Goal: Task Accomplishment & Management: Complete application form

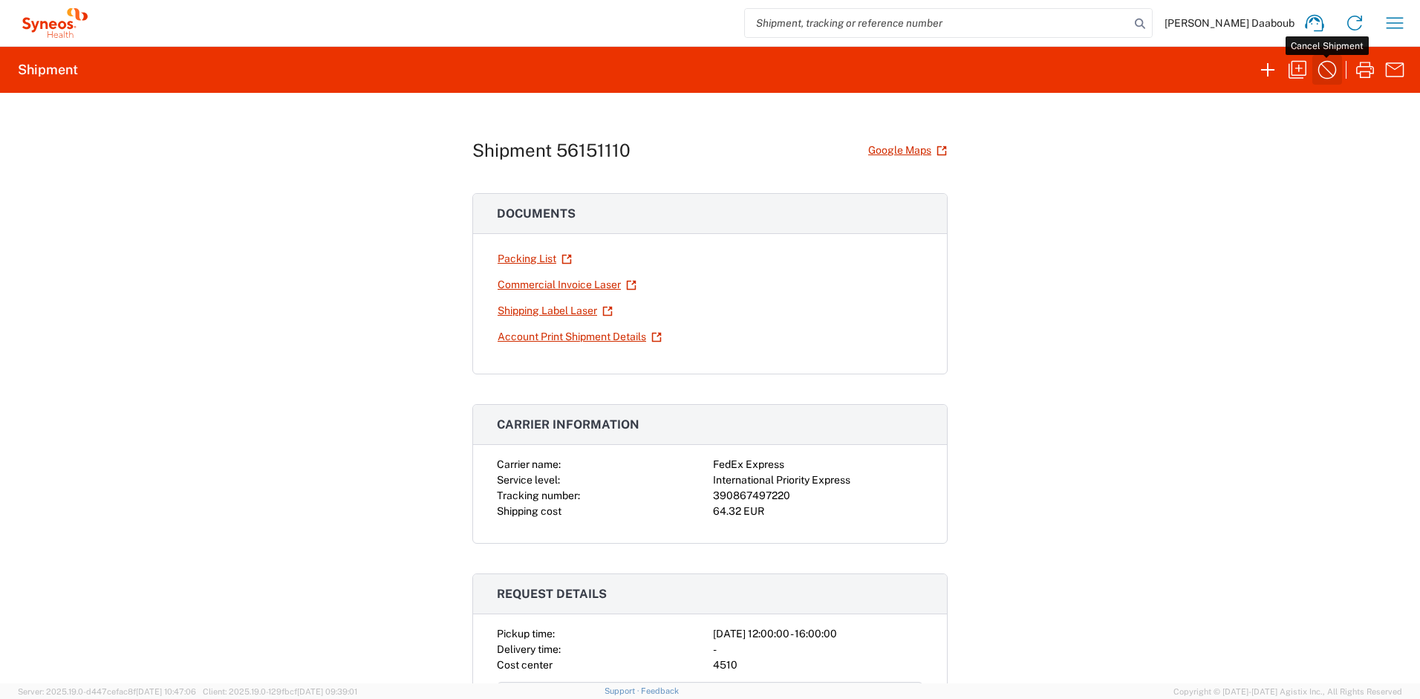
click at [1313, 61] on button "button" at bounding box center [1328, 70] width 30 height 30
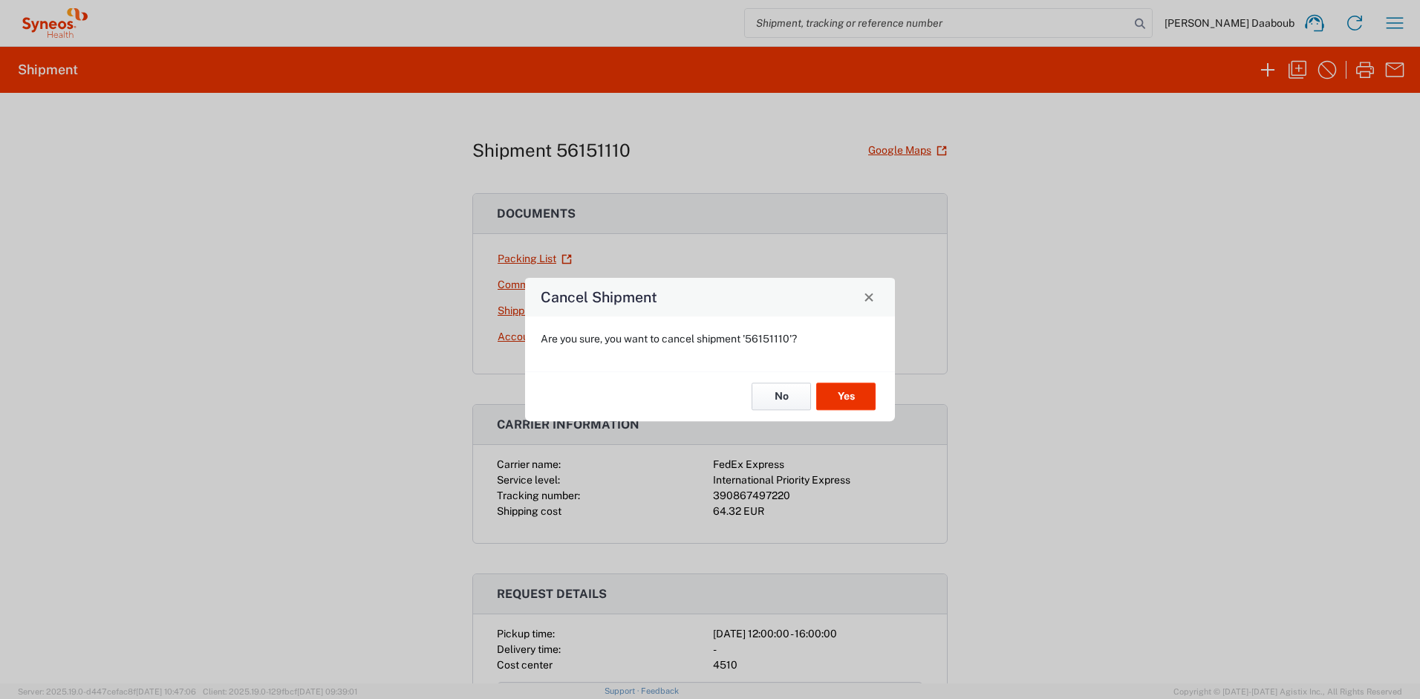
click at [776, 397] on button "No" at bounding box center [781, 396] width 59 height 27
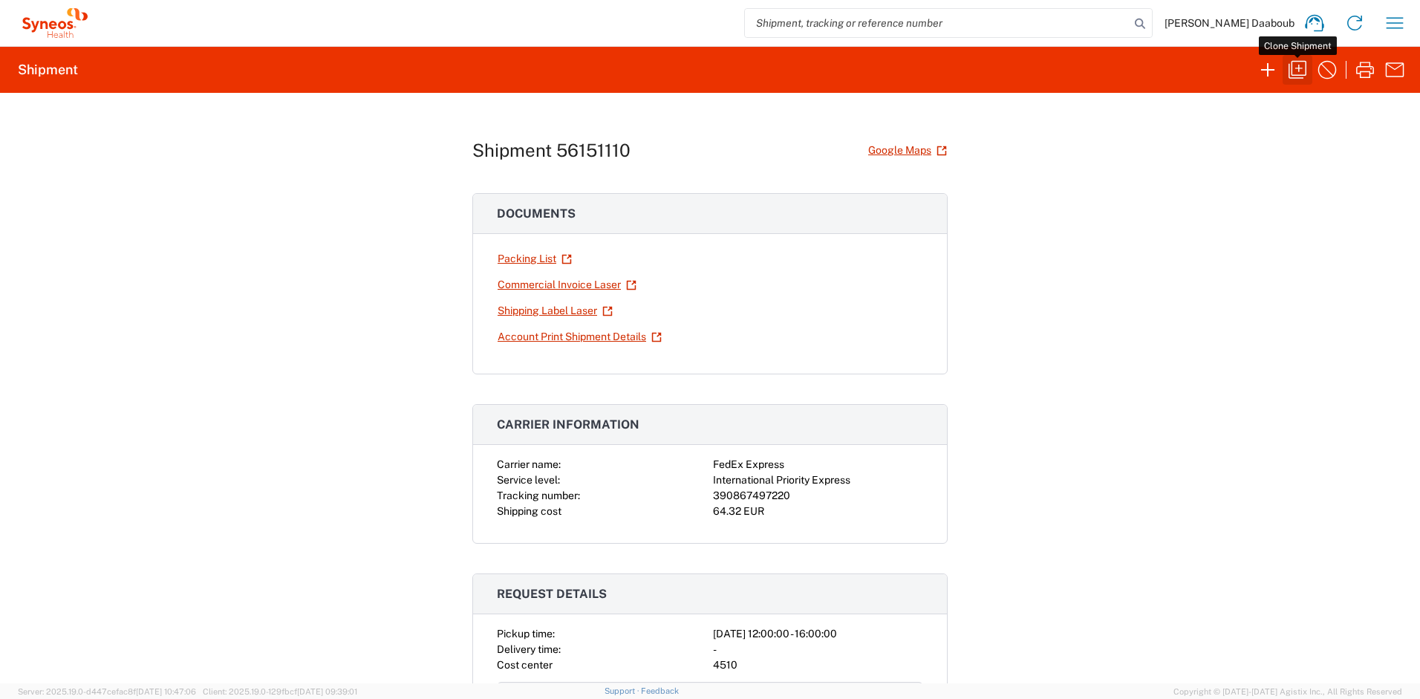
click at [1292, 60] on icon "button" at bounding box center [1298, 70] width 24 height 24
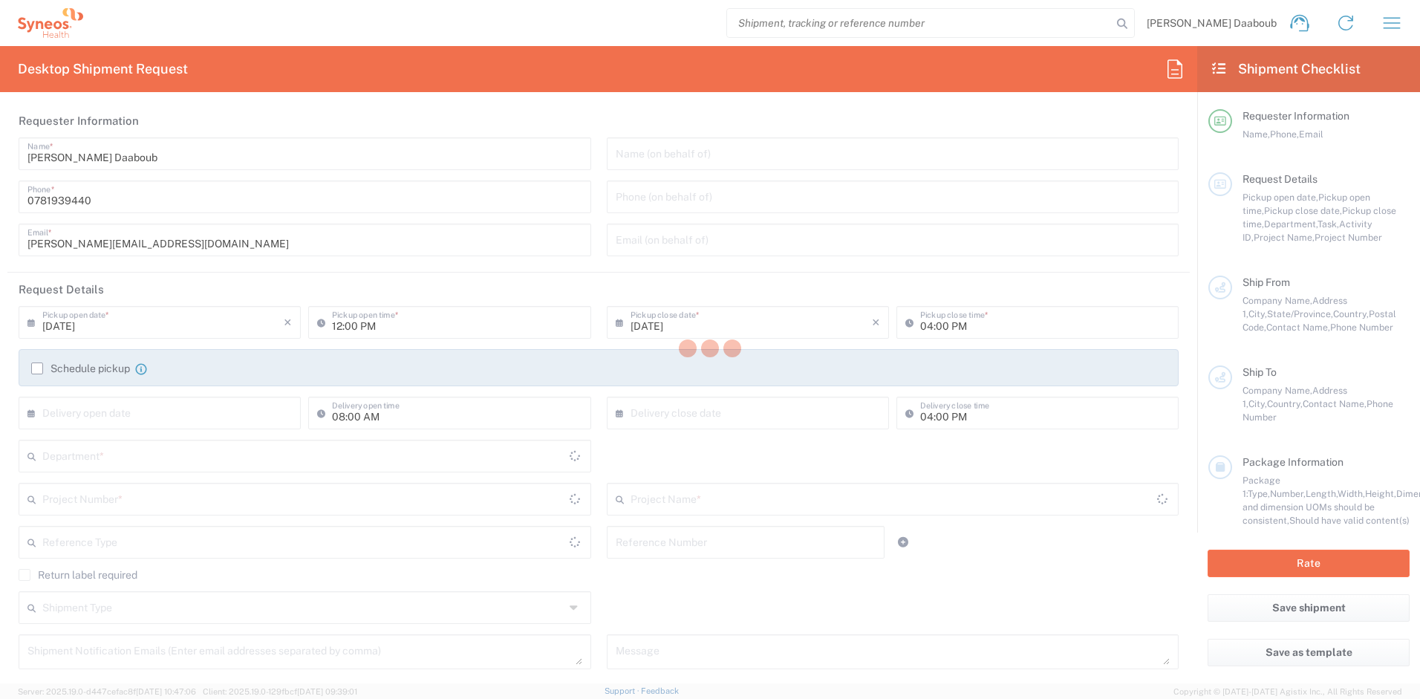
type textarea "firas.daaboub@syneoshealth.com"
type input "Syneos Health"
type input "25 Boulevard Romain Rolland"
type input "UPON Building"
type input "Paris"
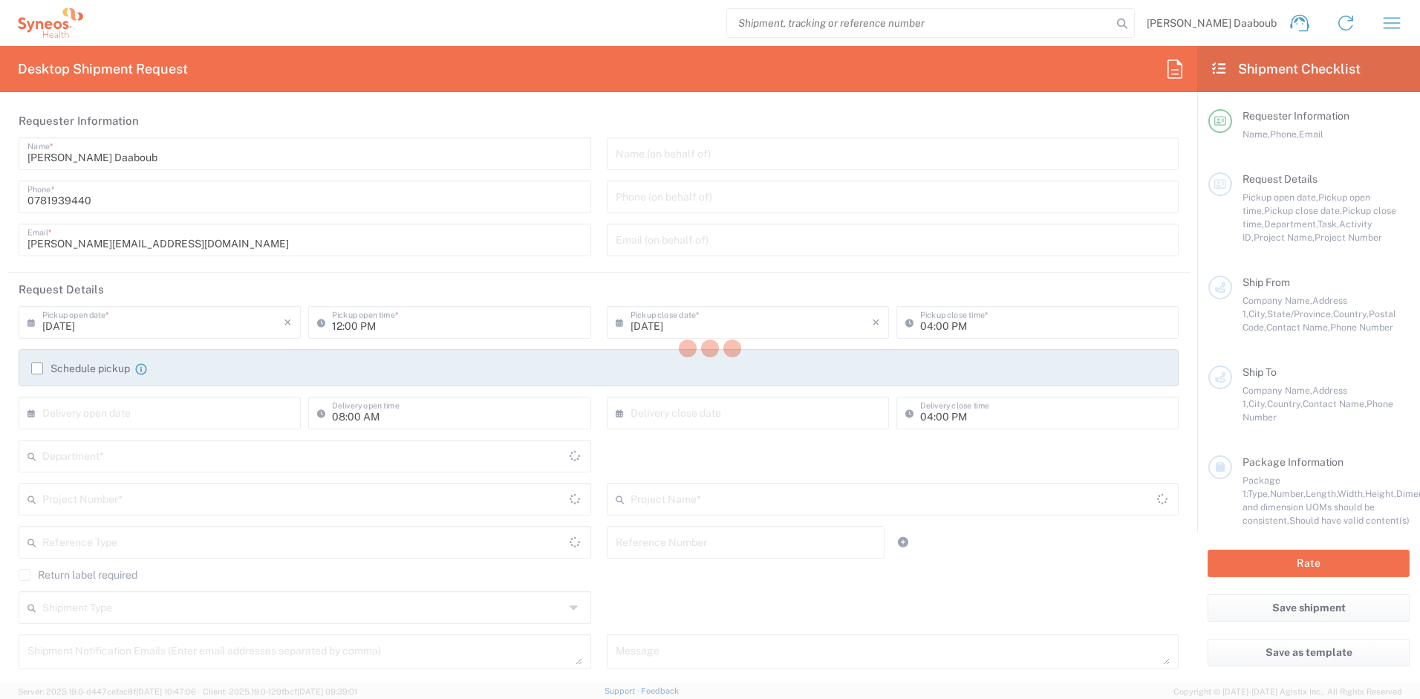
type input "75014"
type input "Firas Daaboub"
type input "0781939440"
type input "firas.daaboub@syneoshealth.com"
type input "Angelo Palladino"
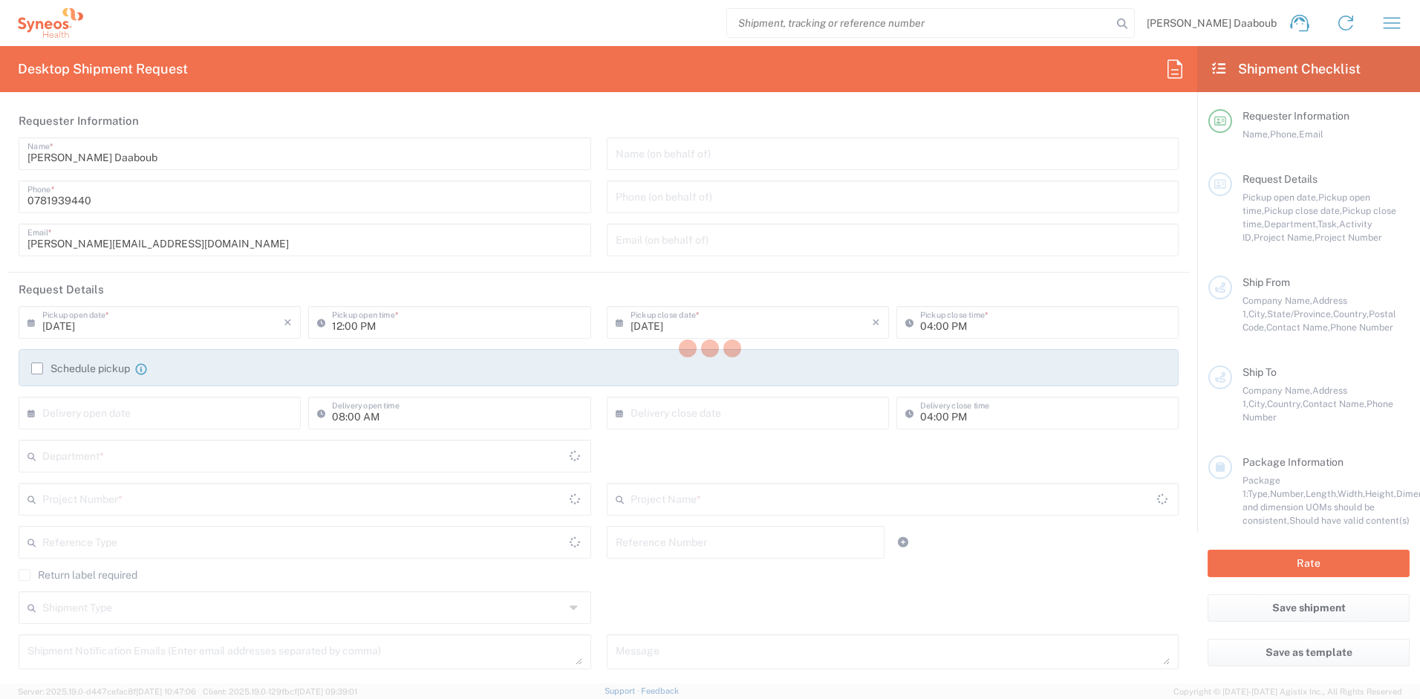
type input "Via Eugenio Villoresi 4"
type input "Rho"
type input "Italy"
type input "20017"
type input "Angelo Palladino"
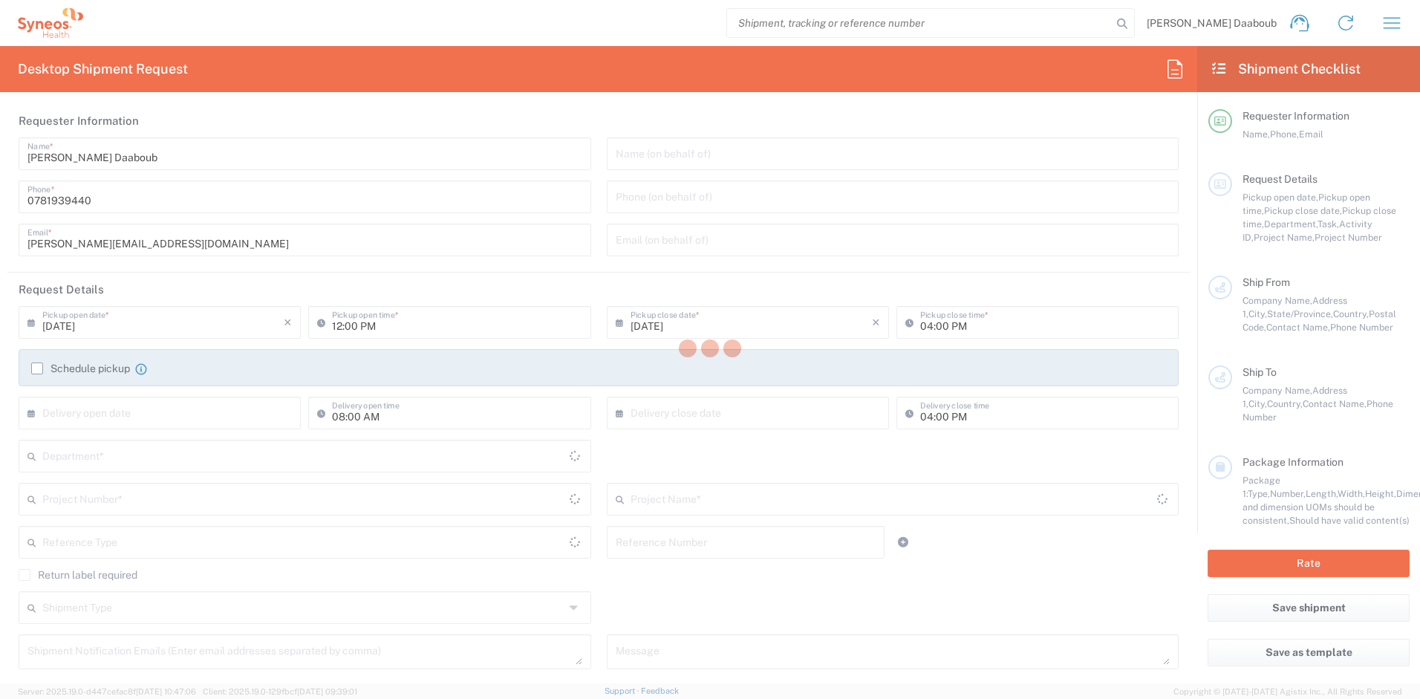
type input "+39 3426117007"
type input "angelo.palladino@syneoshealth.com"
type input "Sender/Shipper"
type input "Not Sold"
type input "Sender/Shipper"
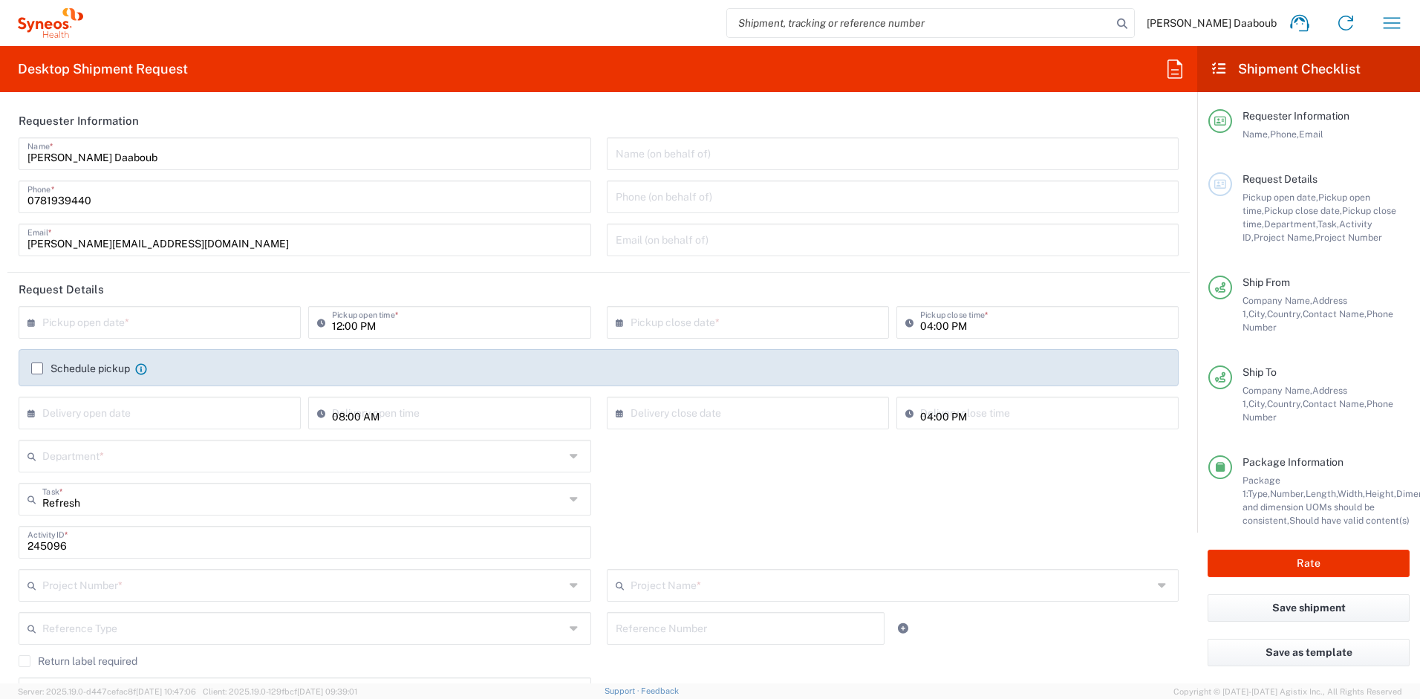
type input "Delivery Duty Paid"
type input "France"
type input "Your Packaging"
type input "Lombardia"
type input "4510 DEPARTMENTAL EXPENSE"
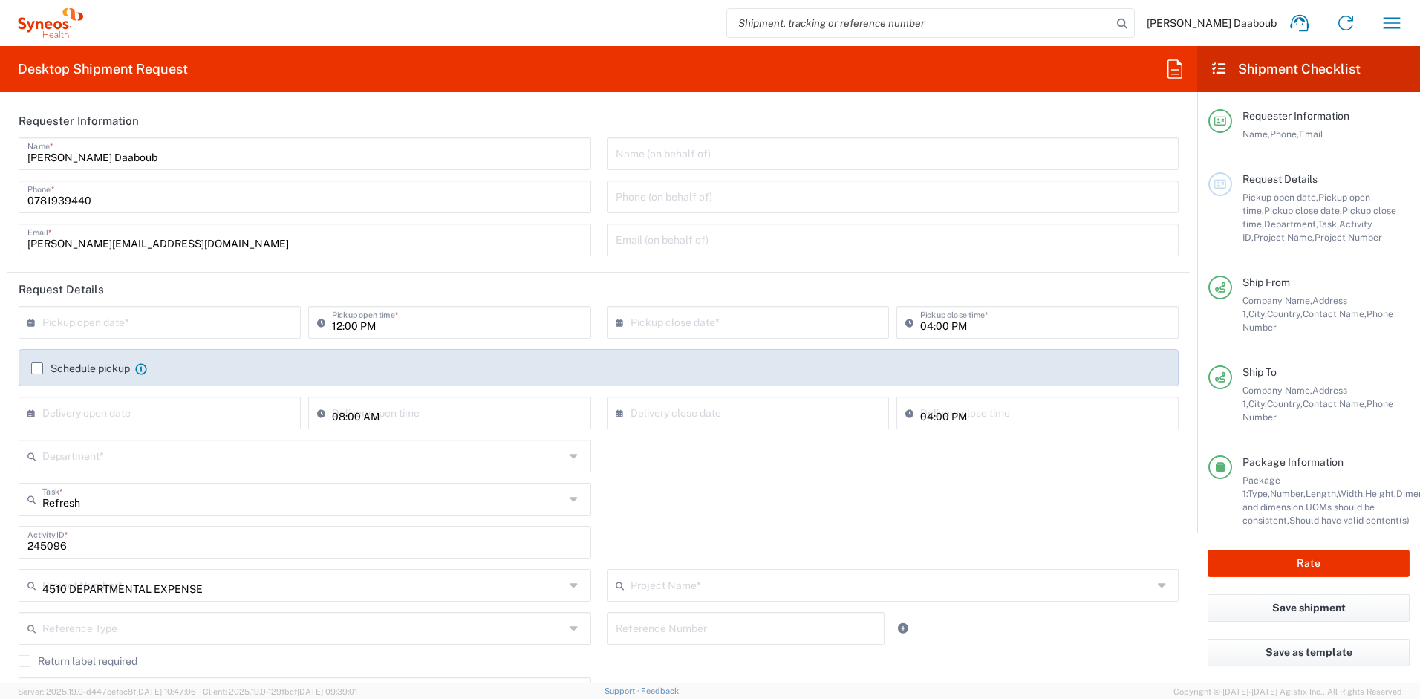
type input "4510"
type input "4510 DEPARTMENTAL EXPENSE"
type input "Syneos Health France SARL"
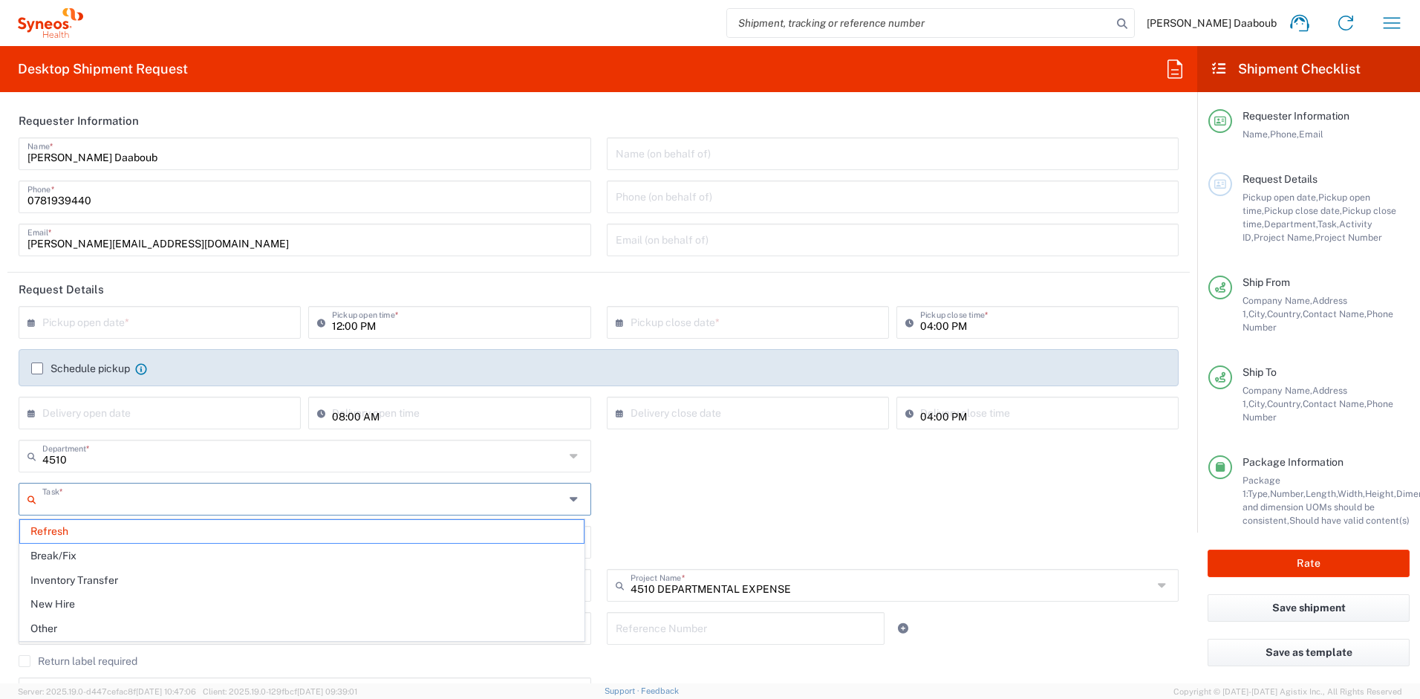
click at [91, 504] on input "text" at bounding box center [303, 498] width 522 height 26
click at [66, 565] on span "Break/Fix" at bounding box center [302, 556] width 564 height 23
type input "Break/Fix"
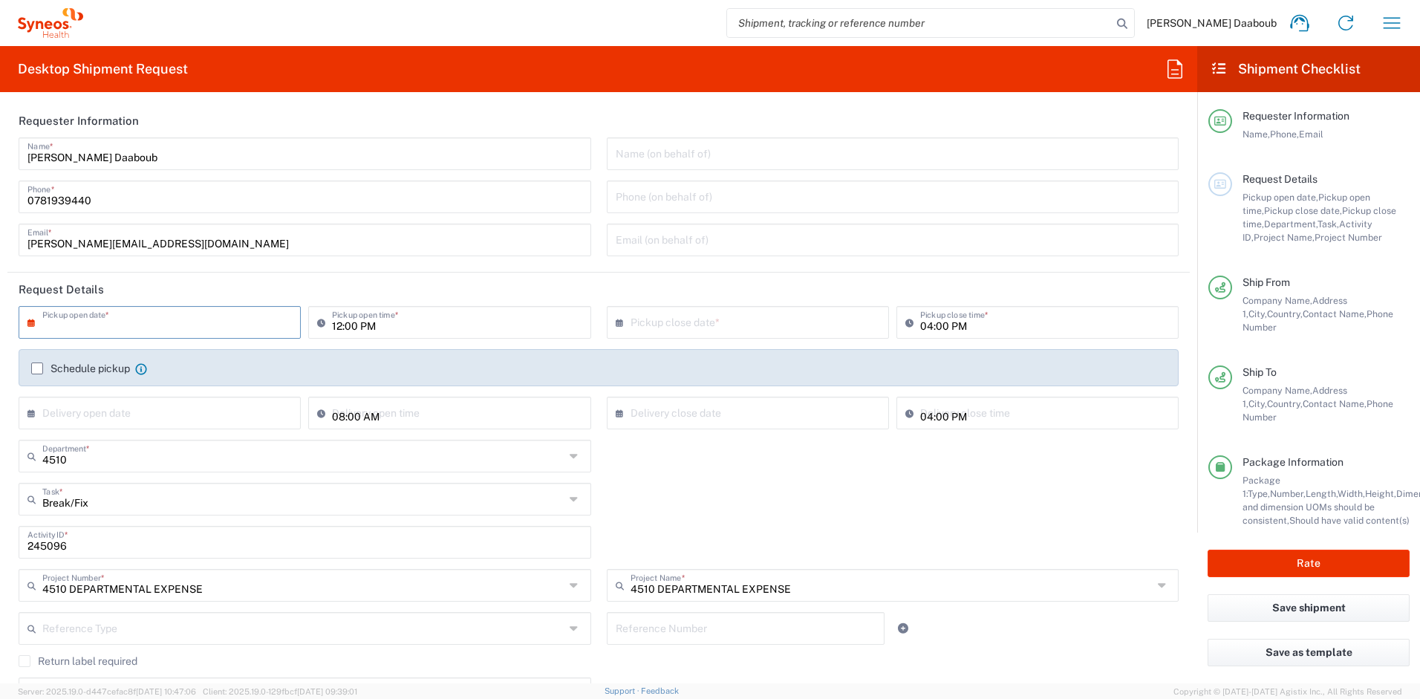
click at [89, 320] on input "text" at bounding box center [162, 321] width 241 height 26
click at [120, 463] on span "22" at bounding box center [119, 456] width 22 height 21
type input "09/22/2025"
click at [340, 325] on input "12:00 PM" at bounding box center [457, 321] width 250 height 26
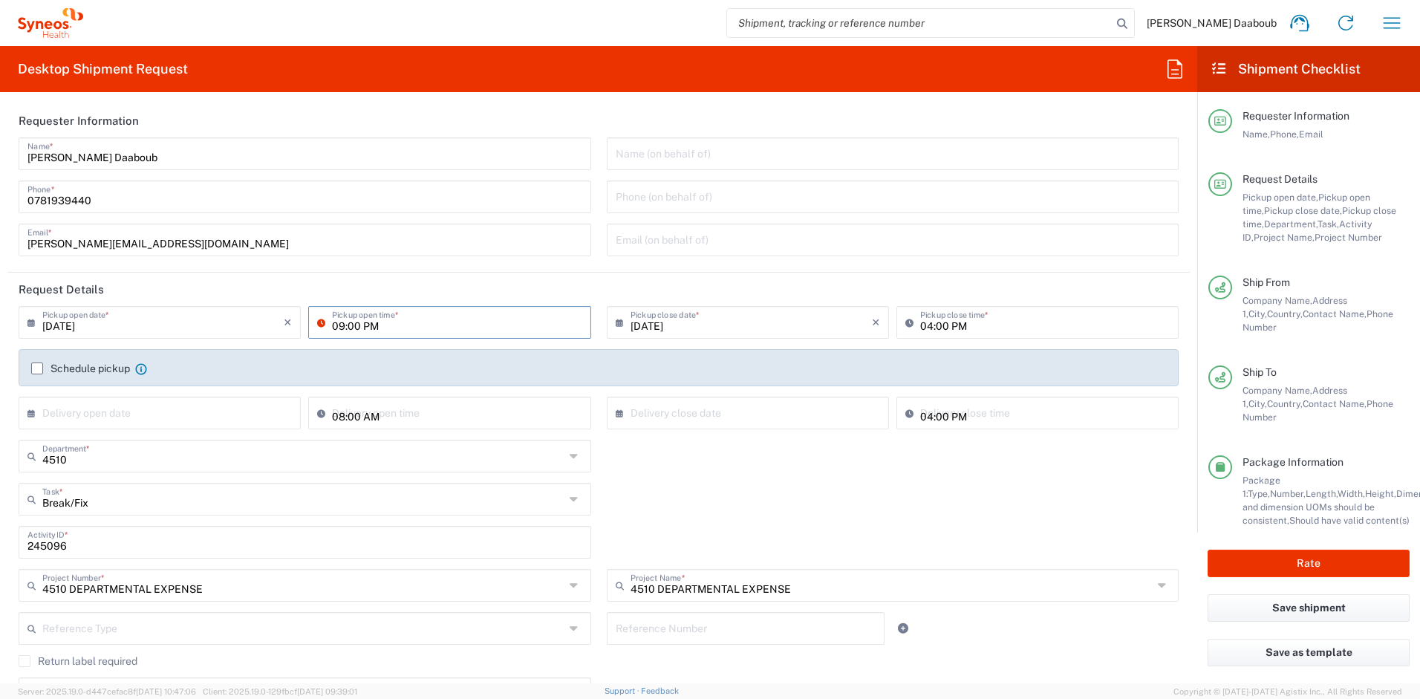
drag, startPoint x: 373, startPoint y: 324, endPoint x: 337, endPoint y: 316, distance: 37.2
click at [372, 324] on input "09:00 PM" at bounding box center [457, 321] width 250 height 26
type input "09:00 AM"
click at [705, 522] on div "Break/Fix Task * Refresh Break/Fix Inventory Transfer New Hire Other" at bounding box center [599, 504] width 1176 height 43
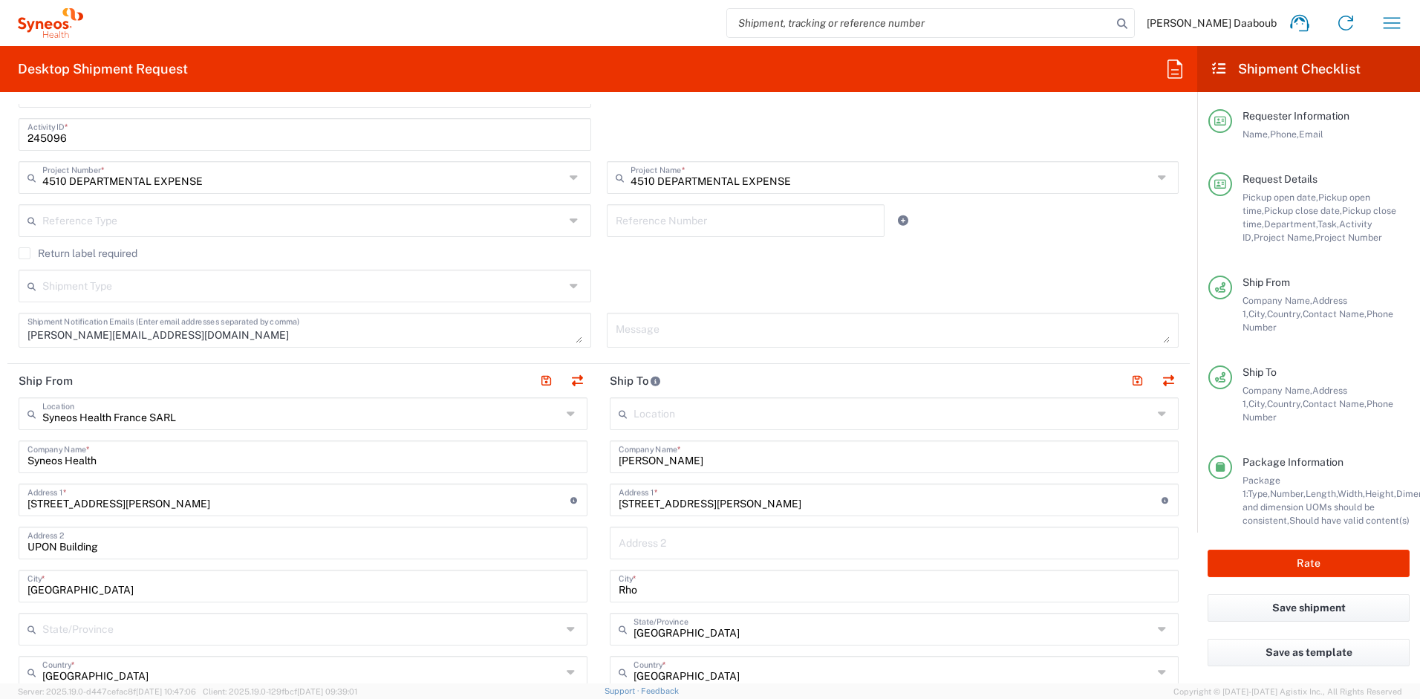
scroll to position [600, 0]
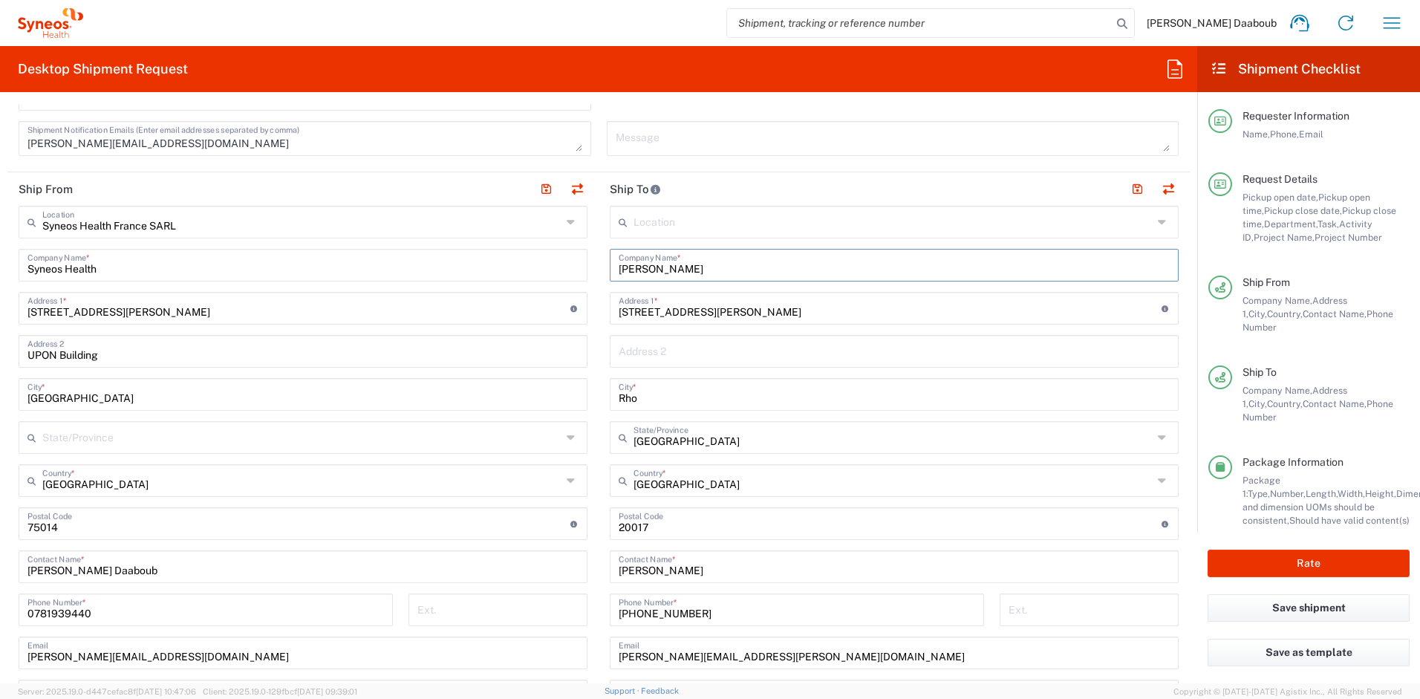
click at [657, 265] on input "Angelo Palladino" at bounding box center [894, 264] width 551 height 26
click at [657, 266] on input "Angelo Palladino" at bounding box center [894, 264] width 551 height 26
click at [658, 266] on input "Angelo Palladino" at bounding box center [894, 264] width 551 height 26
click at [704, 316] on input "Via Eugenio Villoresi 4" at bounding box center [890, 307] width 543 height 26
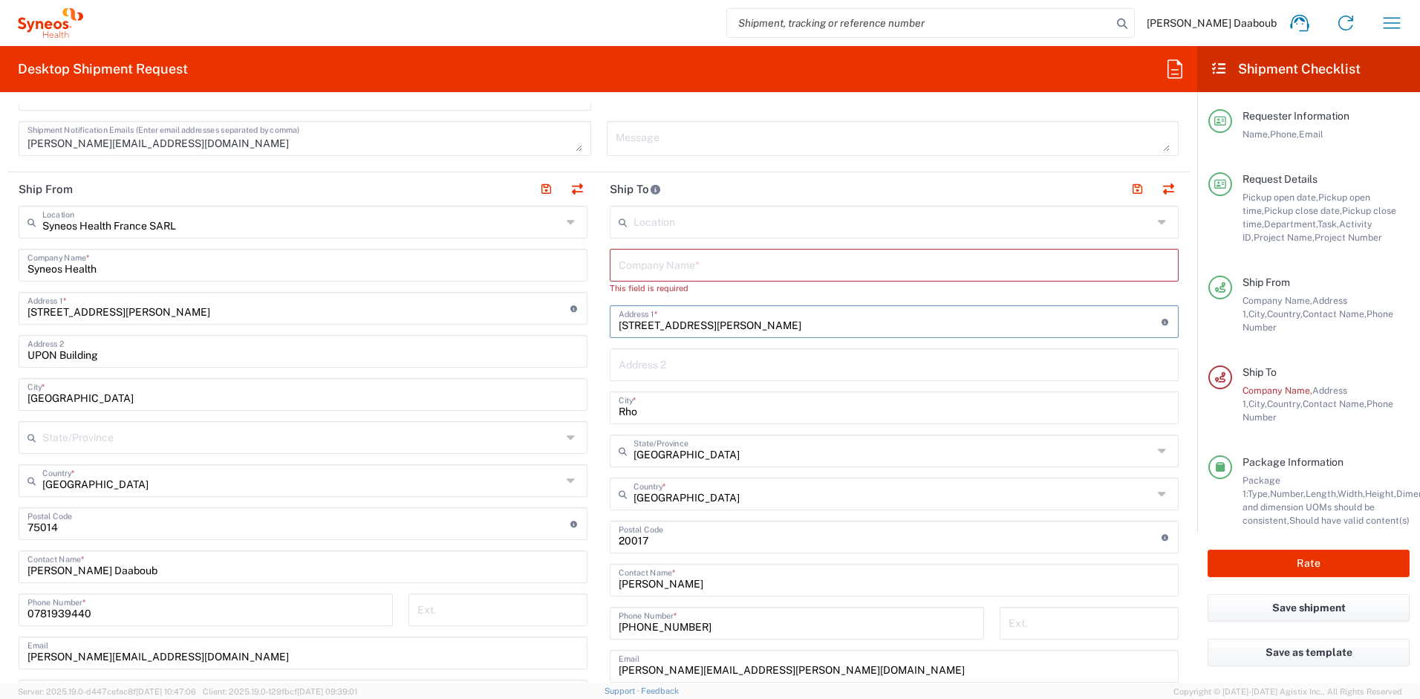
click at [704, 316] on input "Via Eugenio Villoresi 4" at bounding box center [890, 321] width 543 height 26
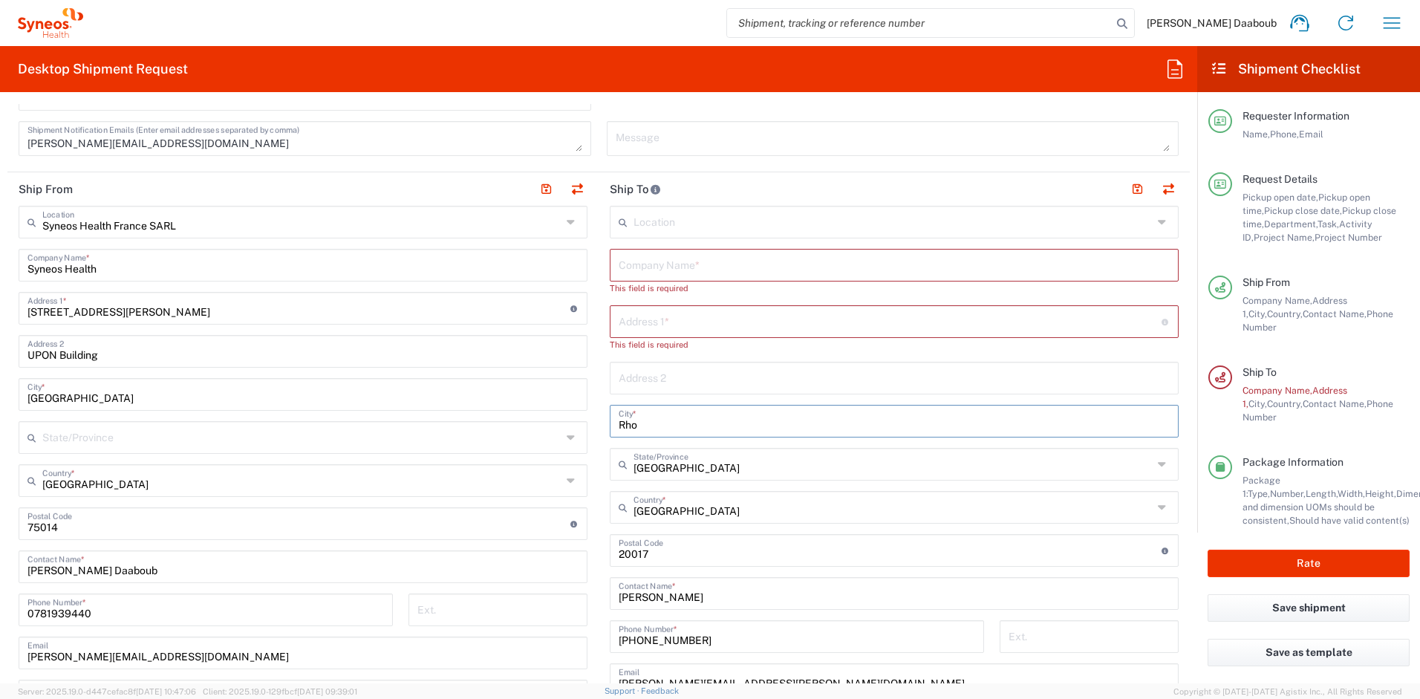
click at [652, 414] on input "Rho" at bounding box center [894, 420] width 551 height 26
click at [651, 414] on input "Rho" at bounding box center [894, 420] width 551 height 26
click at [646, 553] on input "undefined" at bounding box center [890, 549] width 543 height 26
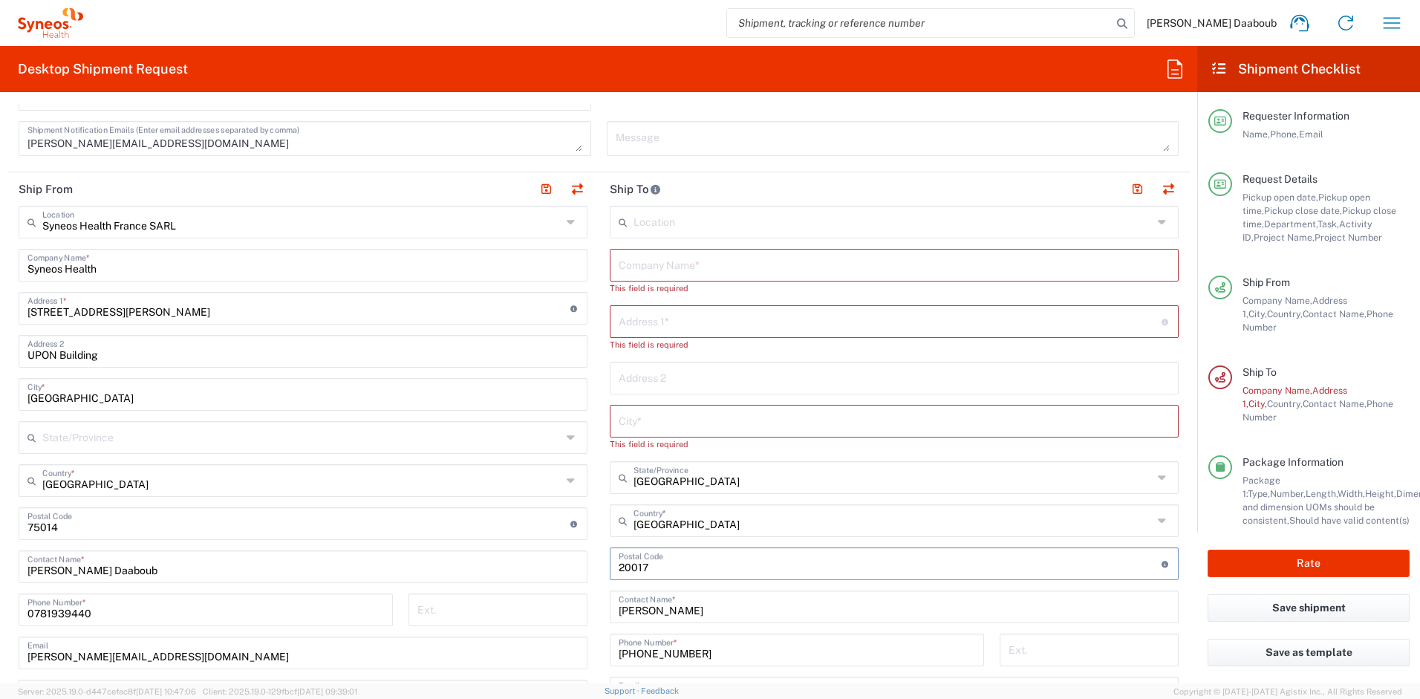
click at [646, 553] on input "undefined" at bounding box center [890, 563] width 543 height 26
click at [675, 608] on input "Angelo Palladino" at bounding box center [894, 606] width 551 height 26
click at [676, 608] on input "Angelo Palladino" at bounding box center [894, 606] width 551 height 26
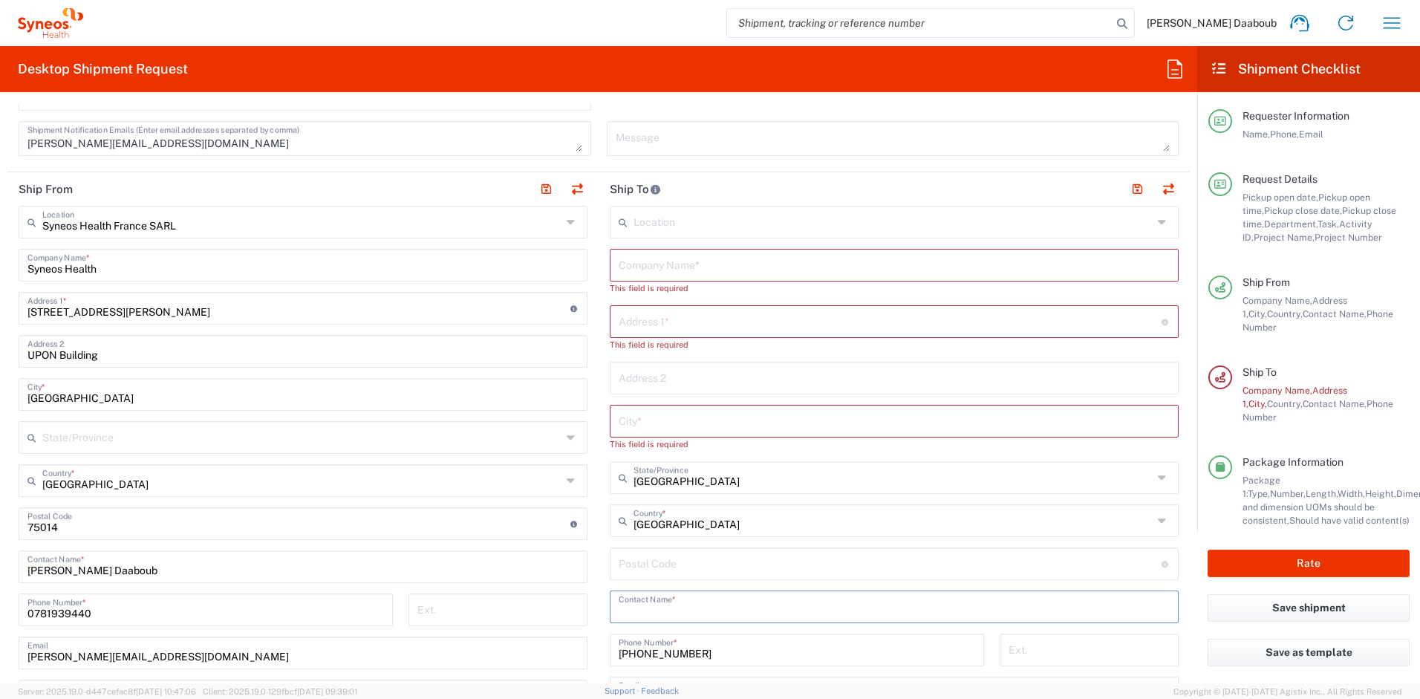
scroll to position [887, 0]
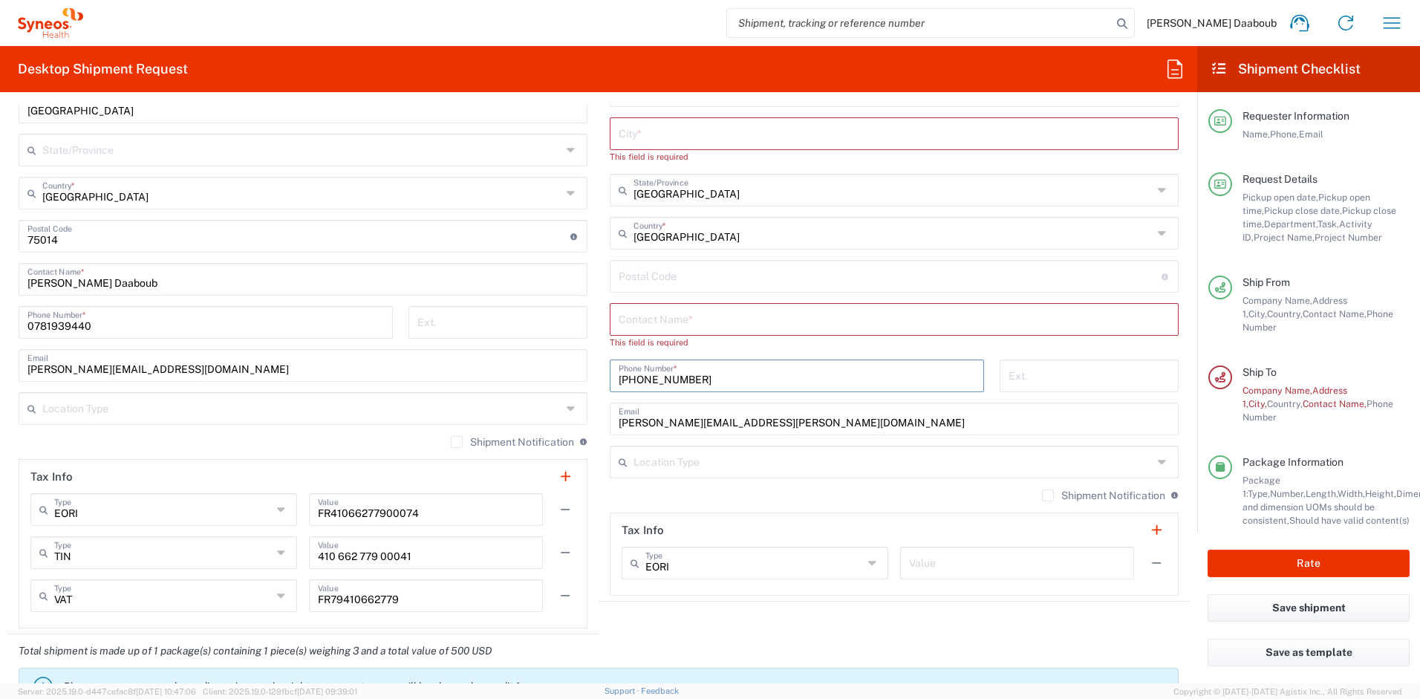
click at [650, 370] on input "+39 3426117007" at bounding box center [797, 375] width 357 height 26
click at [658, 420] on input "angelo.palladino@syneoshealth.com" at bounding box center [894, 418] width 551 height 26
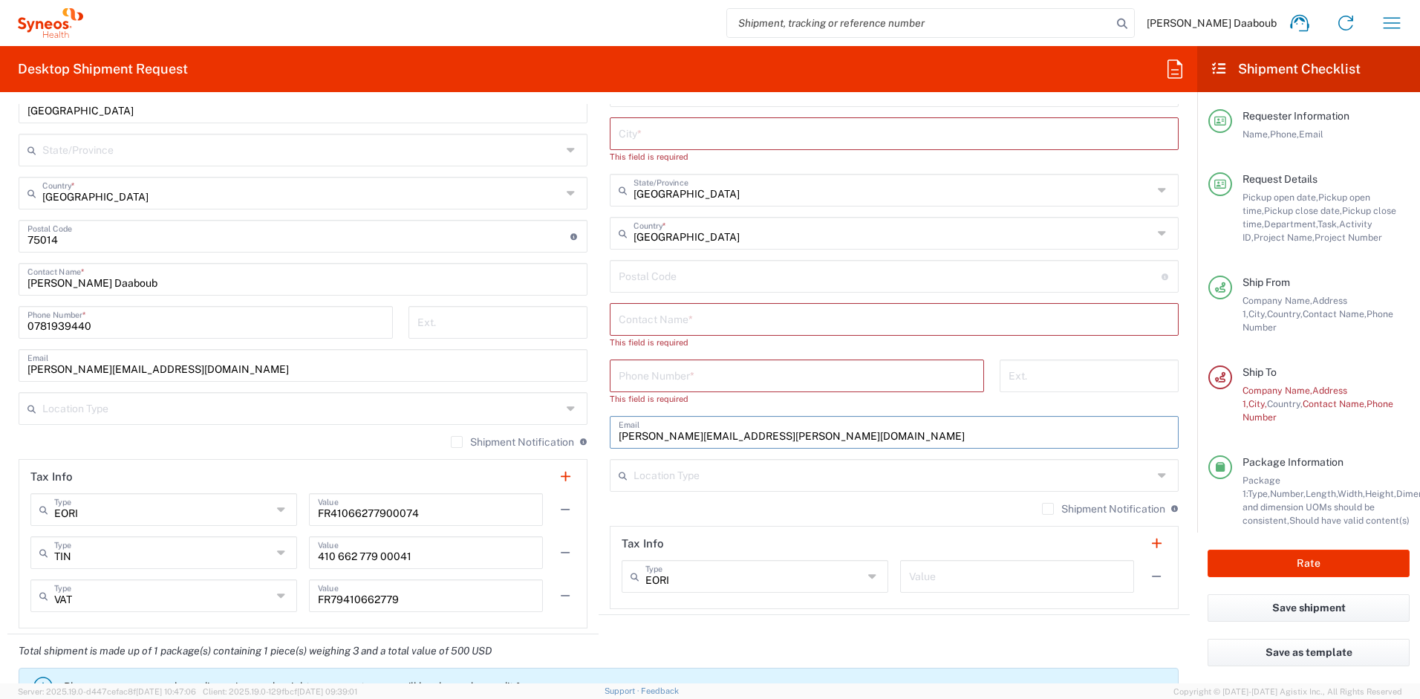
click at [657, 420] on input "angelo.palladino@syneoshealth.com" at bounding box center [894, 431] width 551 height 26
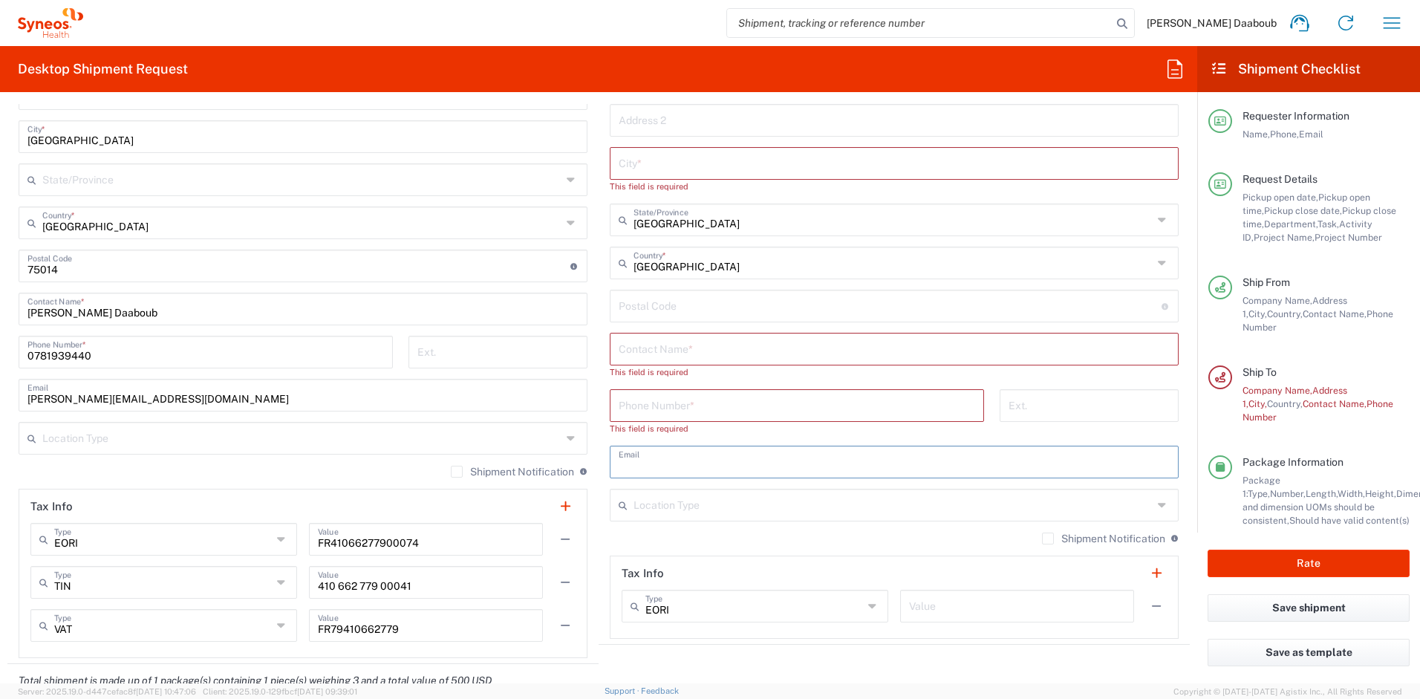
scroll to position [762, 0]
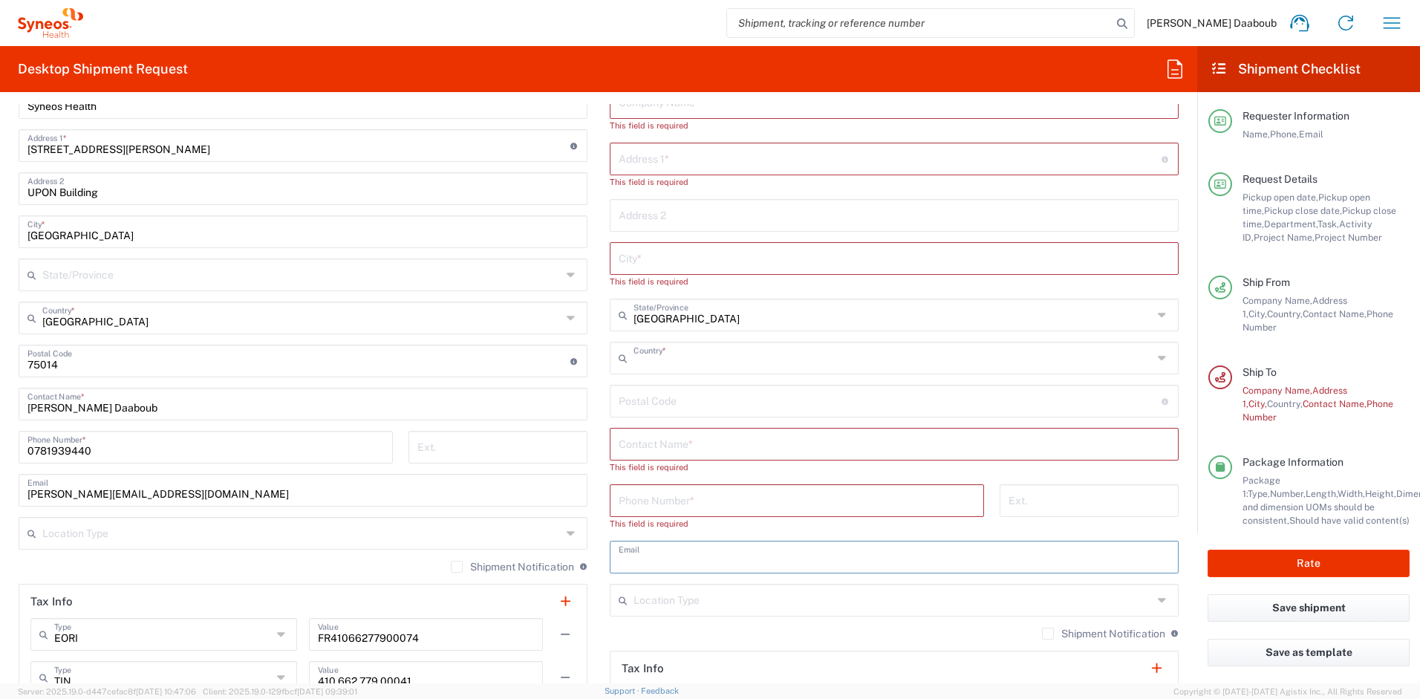
click at [655, 348] on input "text" at bounding box center [893, 357] width 519 height 26
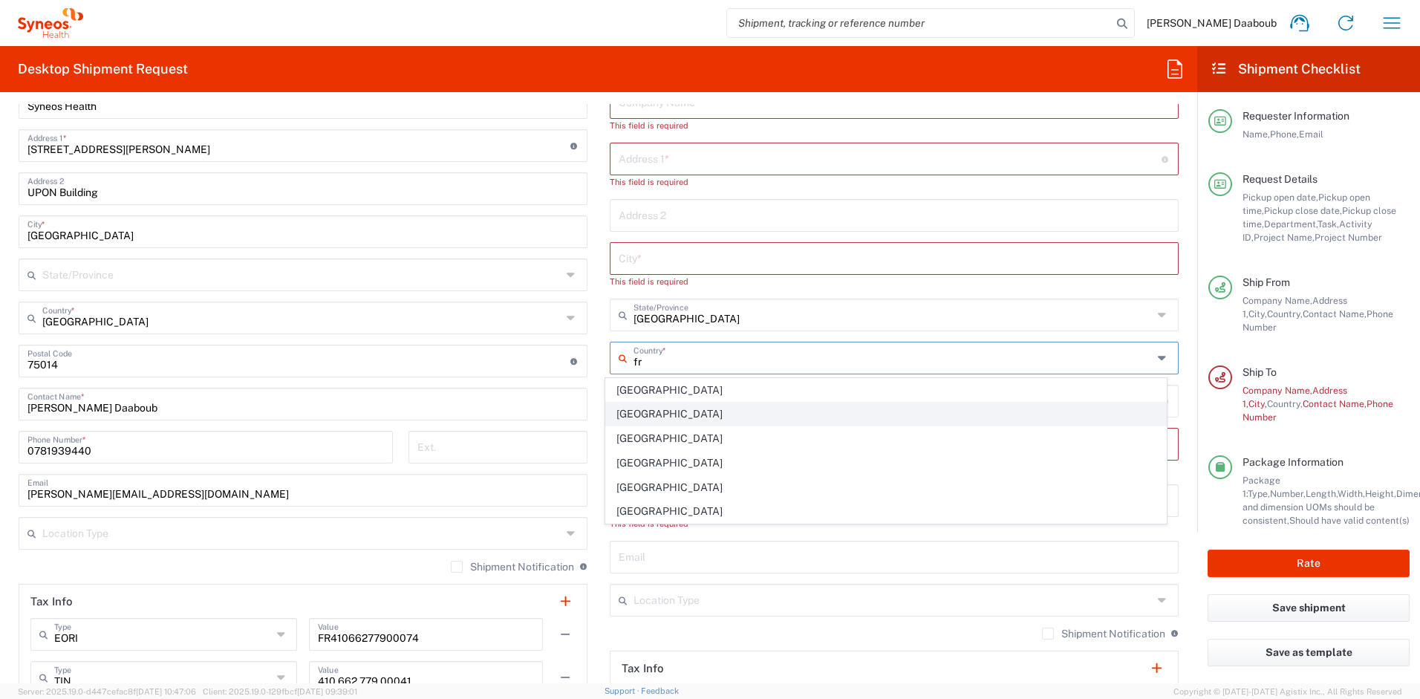
click at [626, 419] on span "France" at bounding box center [886, 414] width 561 height 23
type input "France"
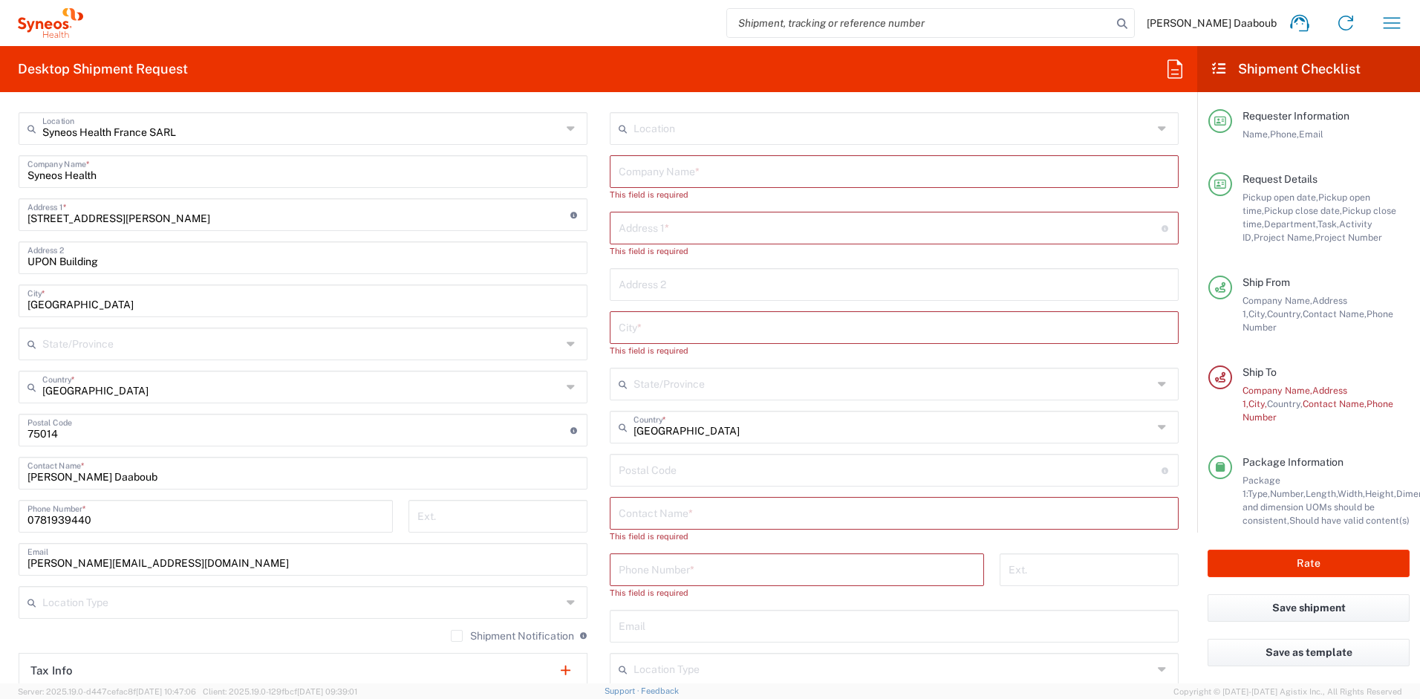
scroll to position [543, 0]
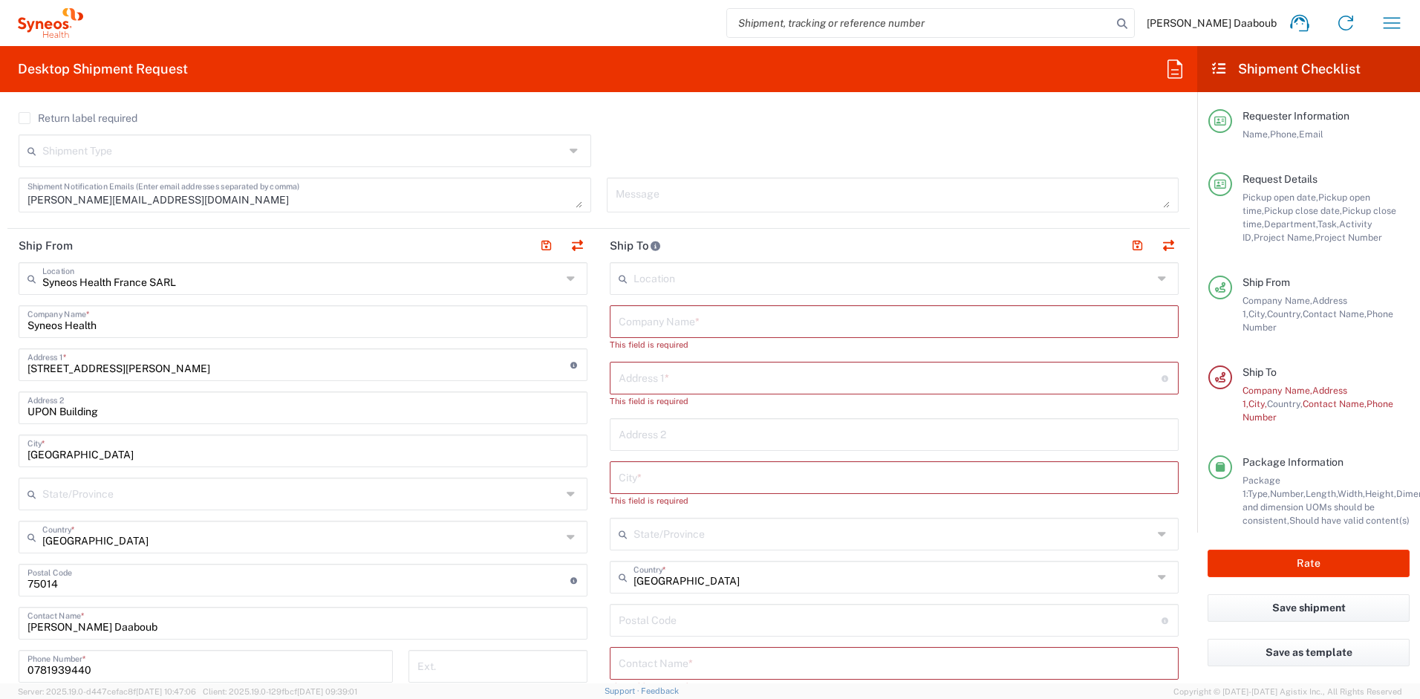
click at [707, 322] on input "text" at bounding box center [894, 321] width 551 height 26
paste input "Thierry Pascual"
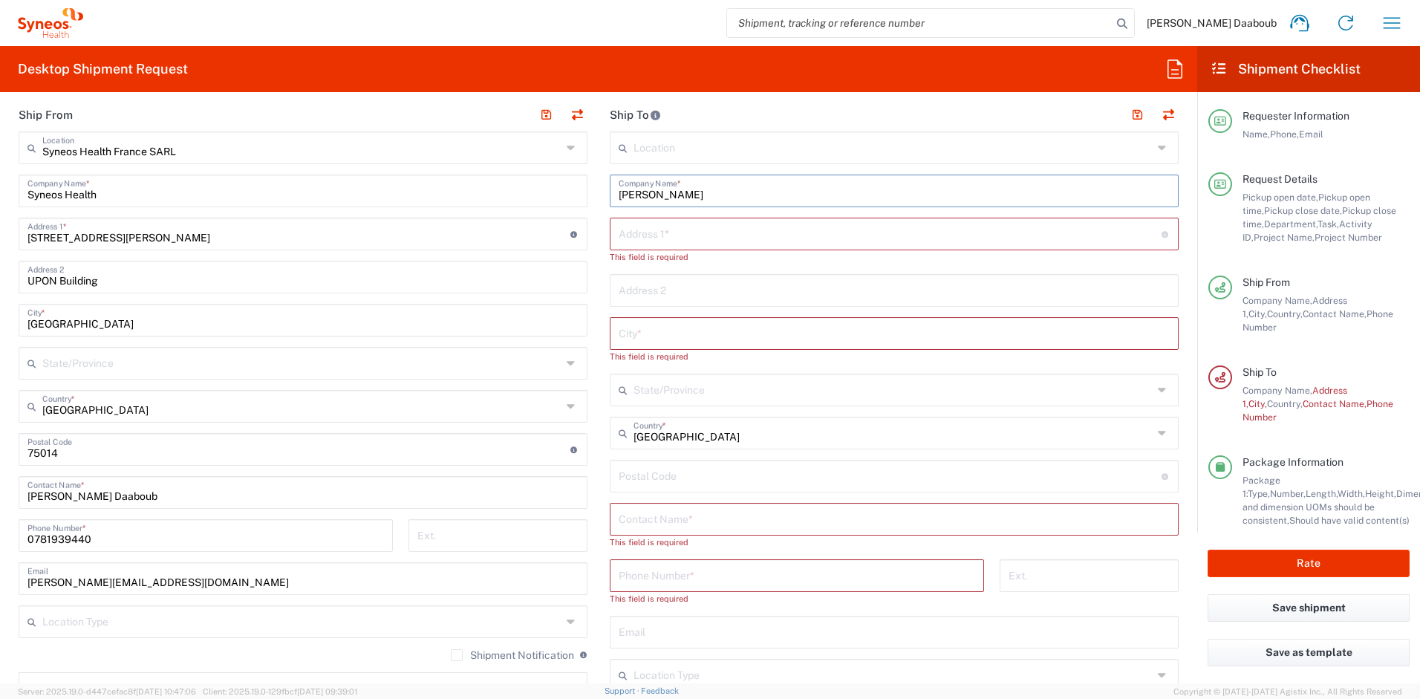
type input "Thierry Pascual"
click at [676, 522] on input "text" at bounding box center [894, 518] width 551 height 26
paste input "Thierry Pascual"
type input "Thierry Pascual"
click at [724, 236] on input "text" at bounding box center [890, 233] width 543 height 26
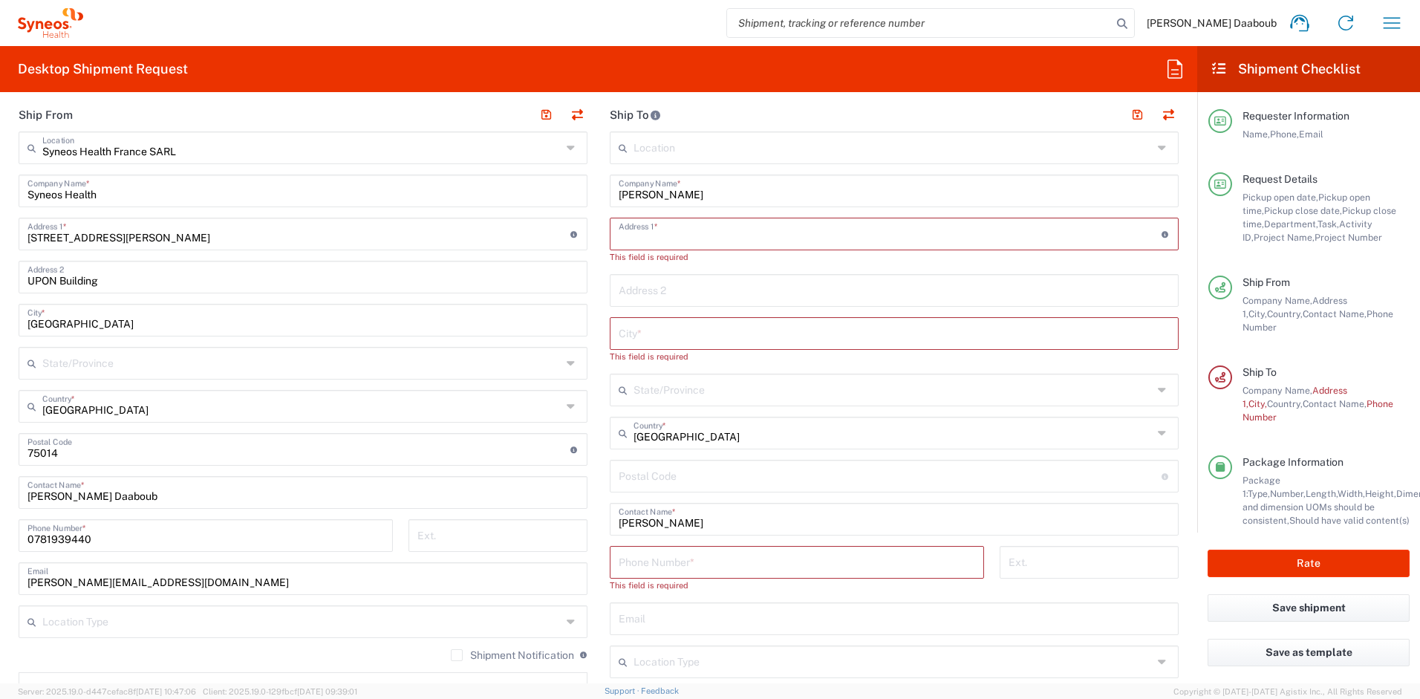
paste input "251 avenue General Ferrie, Le Borghese bat A"
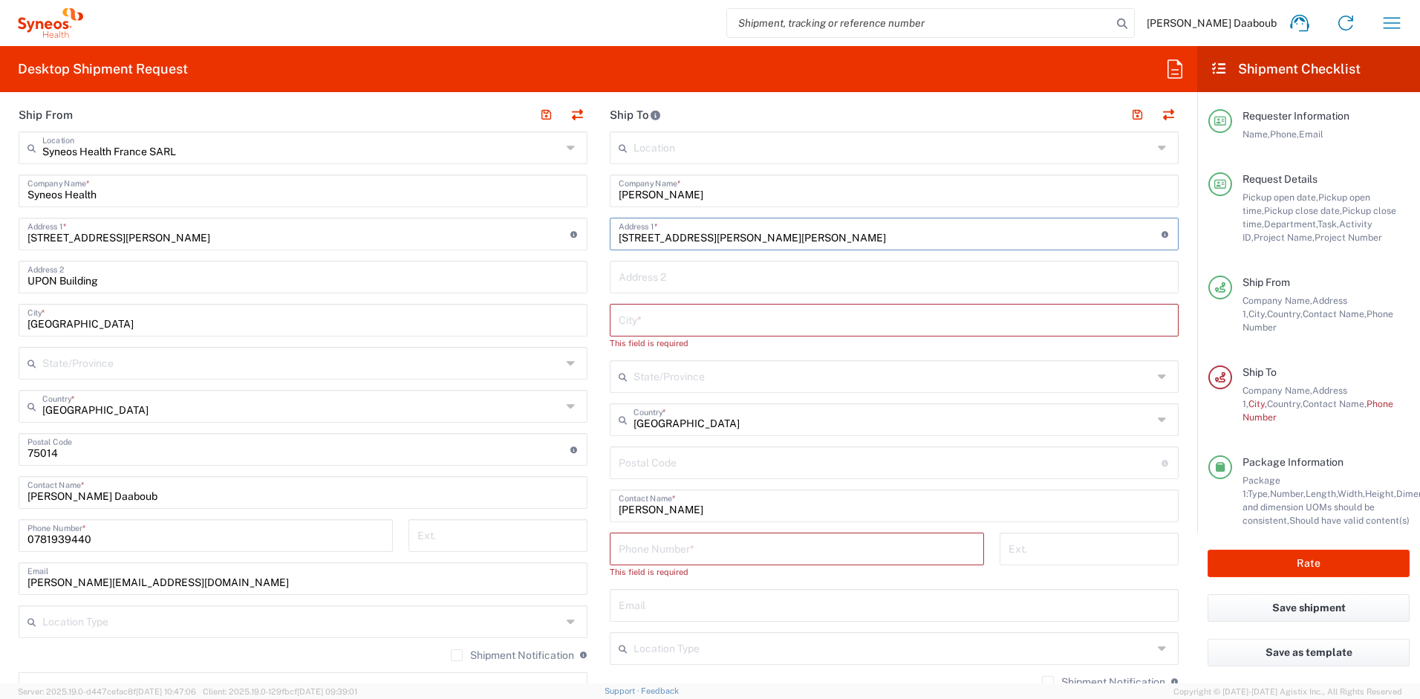
type input "251 avenue General Ferrie, Le Borghese bat A"
click at [733, 318] on input "text" at bounding box center [894, 319] width 551 height 26
paste input "Antibes Juan les pins"
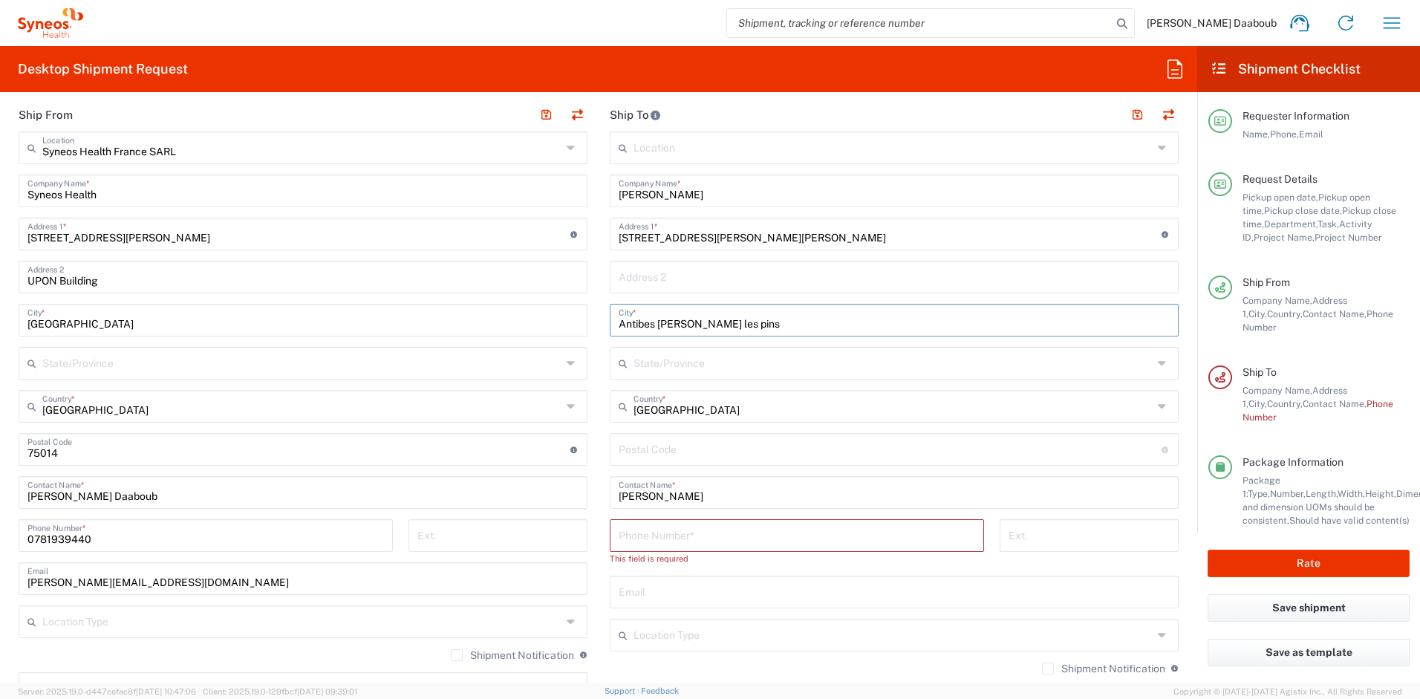
type input "Antibes Juan les pins"
click at [654, 538] on input "tel" at bounding box center [797, 535] width 357 height 26
paste input "0618381153"
type input "0618381153"
click at [686, 457] on input "undefined" at bounding box center [890, 448] width 543 height 26
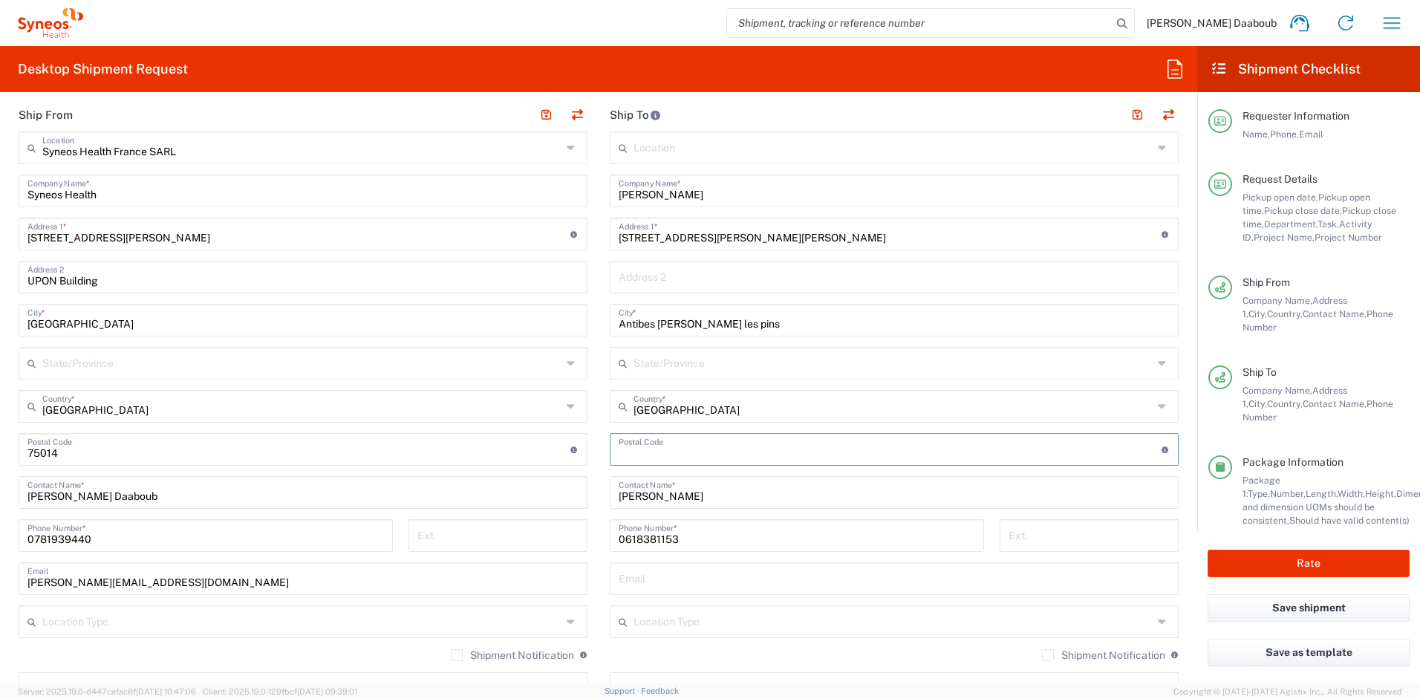
paste input "06160"
type input "06160"
click at [646, 575] on input "text" at bounding box center [894, 578] width 551 height 26
paste input "thierry.pascual@syneoshealth.com"
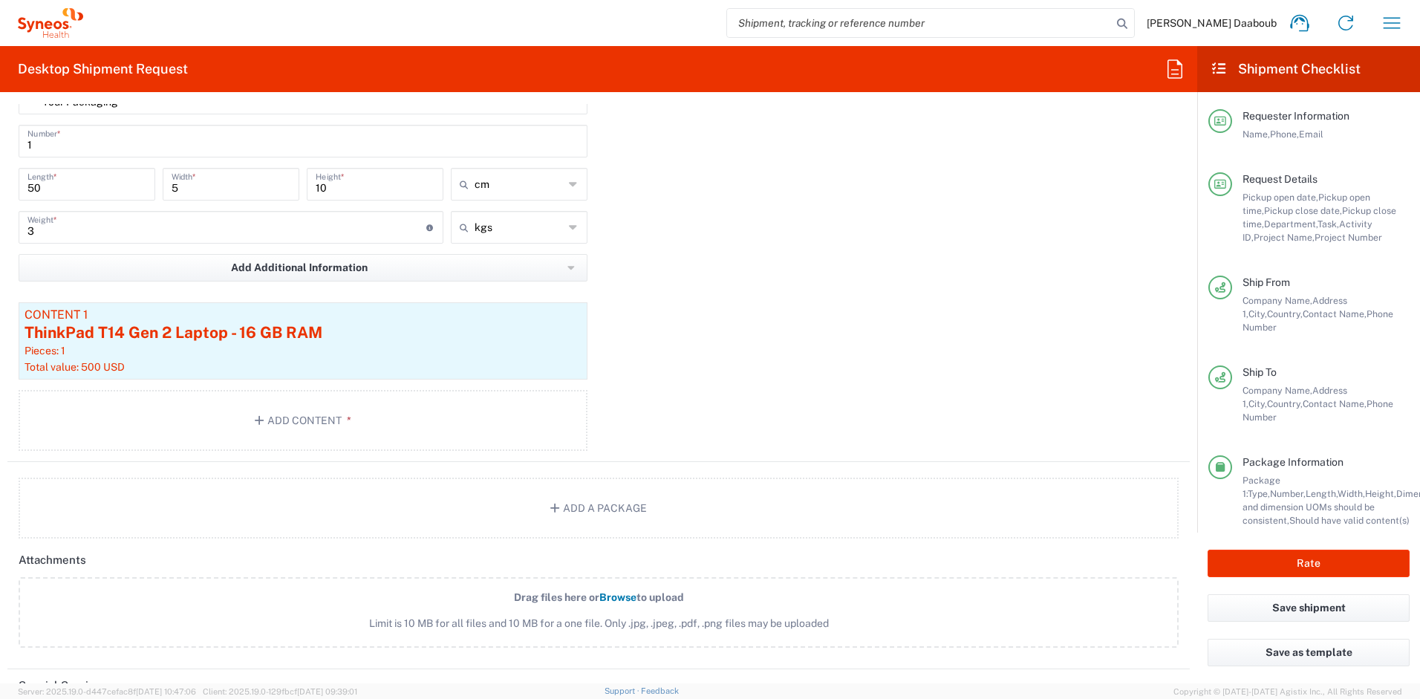
scroll to position [1842, 0]
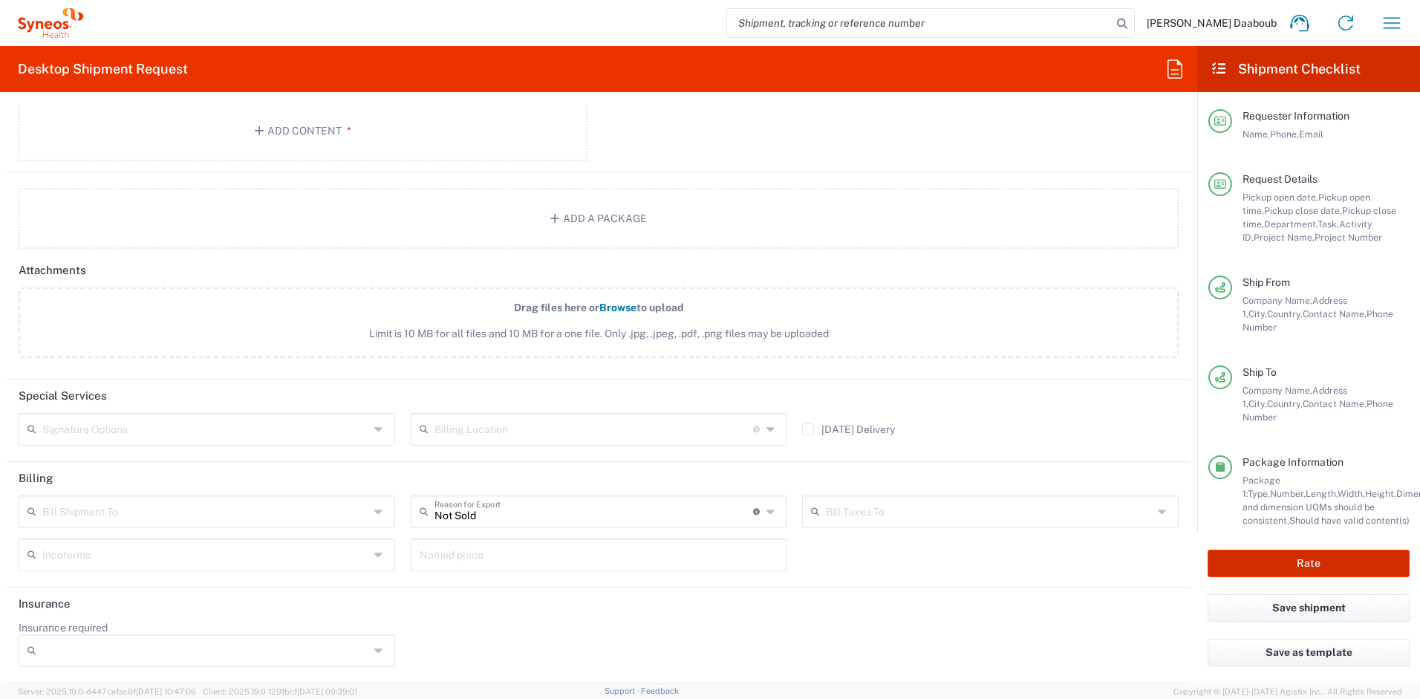
type input "thierry.pascual@syneoshealth.com"
click at [1262, 574] on button "Rate" at bounding box center [1309, 563] width 202 height 27
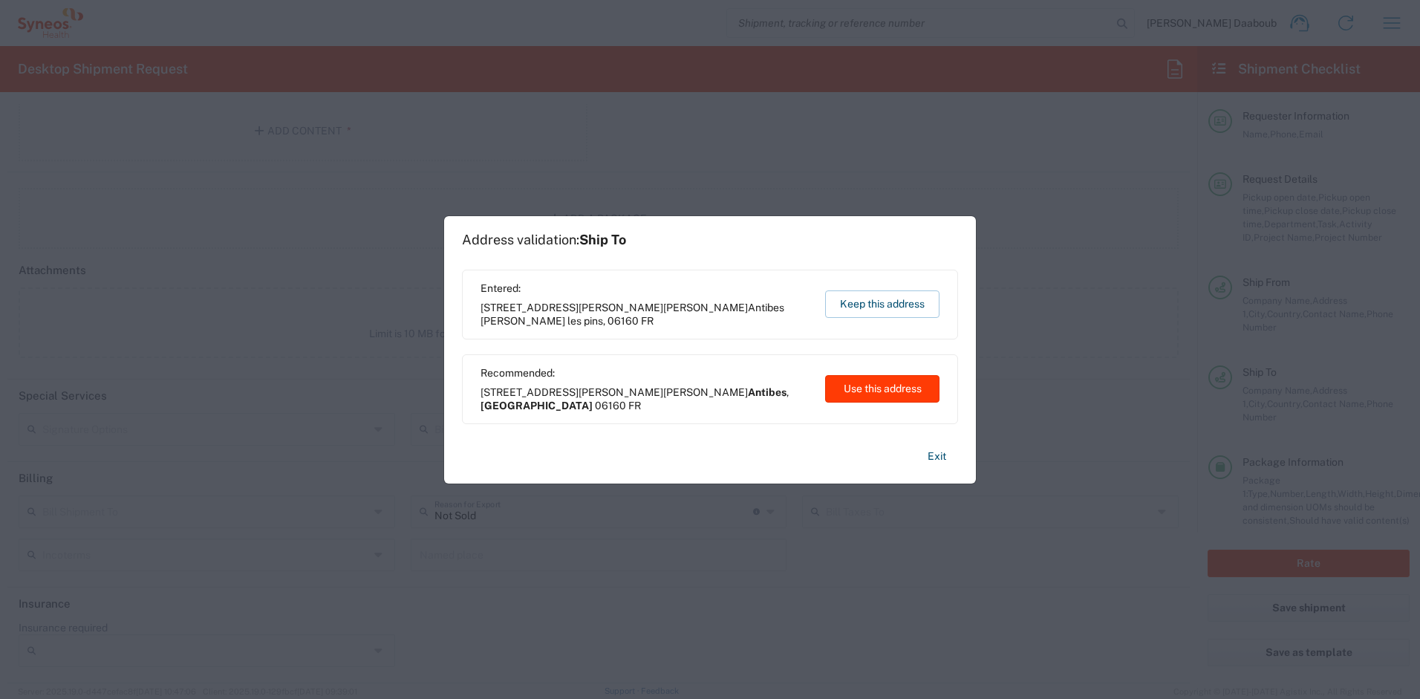
click at [837, 398] on button "Use this address" at bounding box center [882, 388] width 114 height 27
type input "Antibes"
type input "Provence-Alpes-Côte d'Azur"
type input "France"
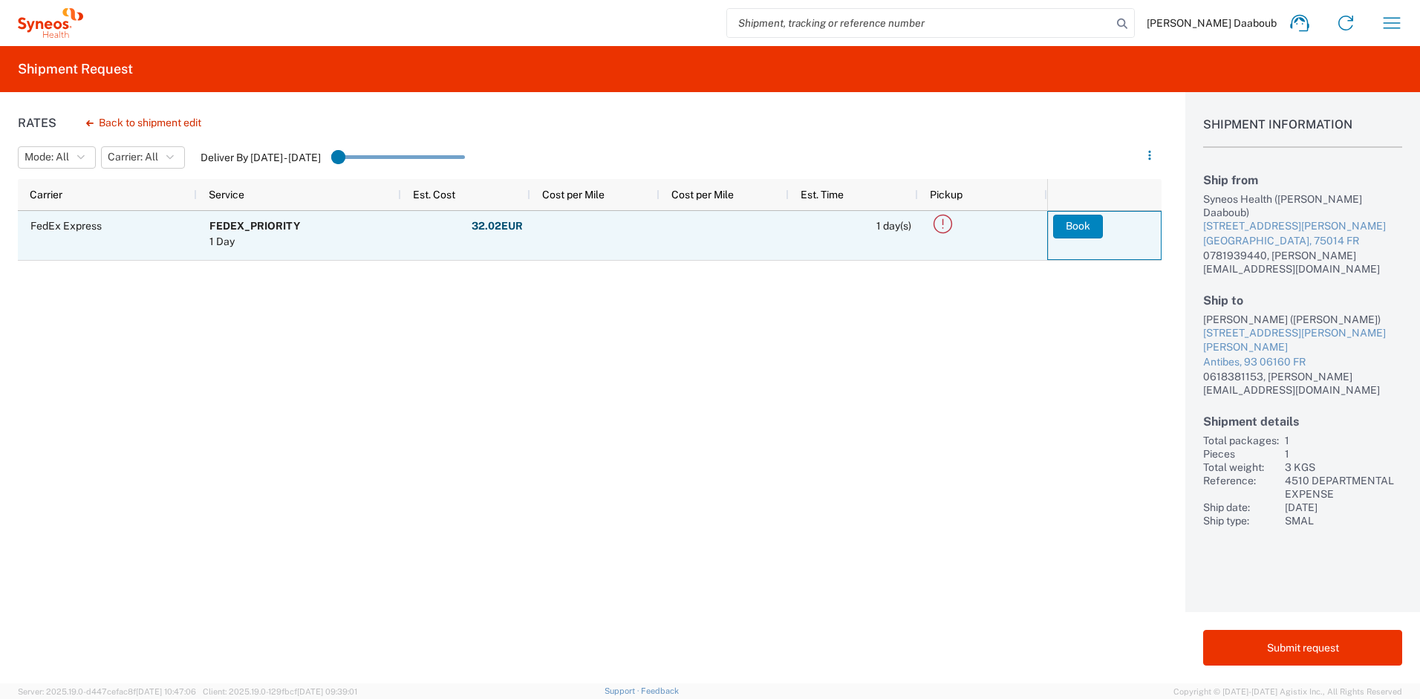
click at [1071, 226] on button "Book" at bounding box center [1078, 227] width 50 height 24
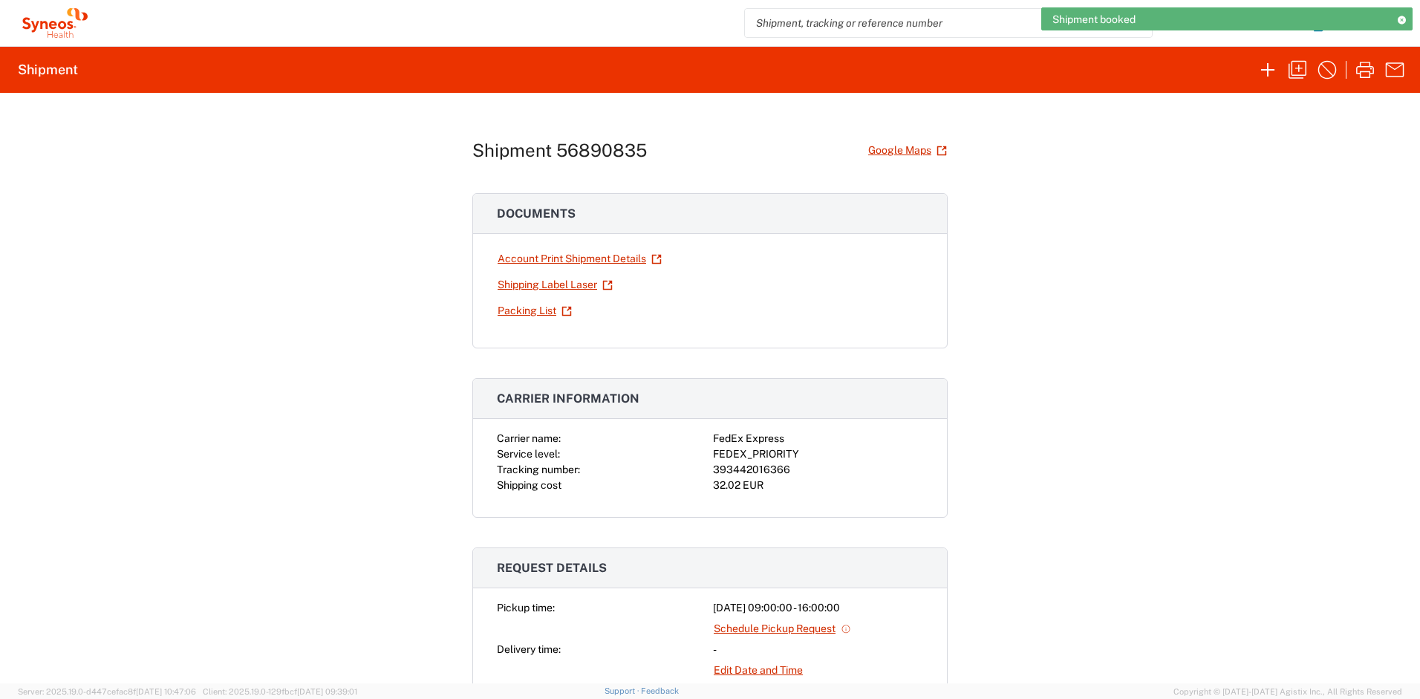
click at [728, 470] on div "393442016366" at bounding box center [818, 470] width 210 height 16
click at [729, 471] on div "393442016366" at bounding box center [818, 470] width 210 height 16
copy div "393442016366"
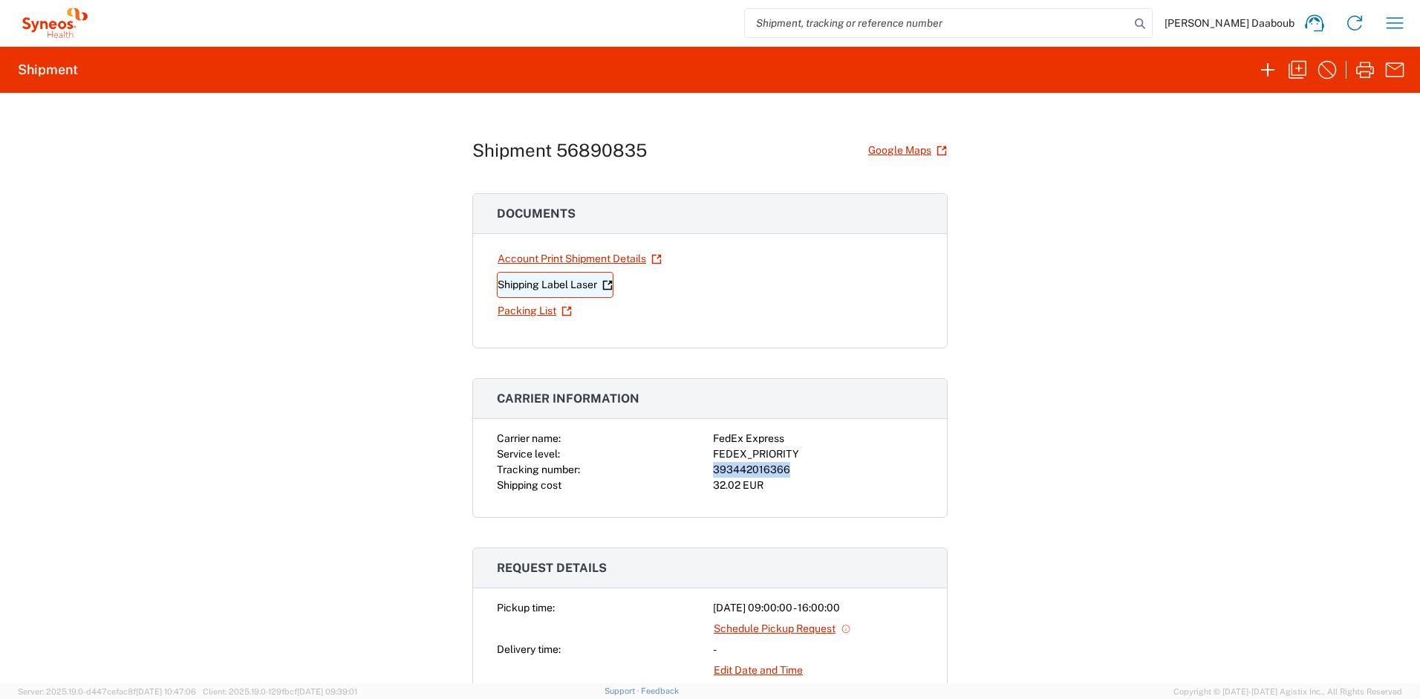
click at [569, 288] on link "Shipping Label Laser" at bounding box center [555, 285] width 117 height 26
